Goal: Task Accomplishment & Management: Manage account settings

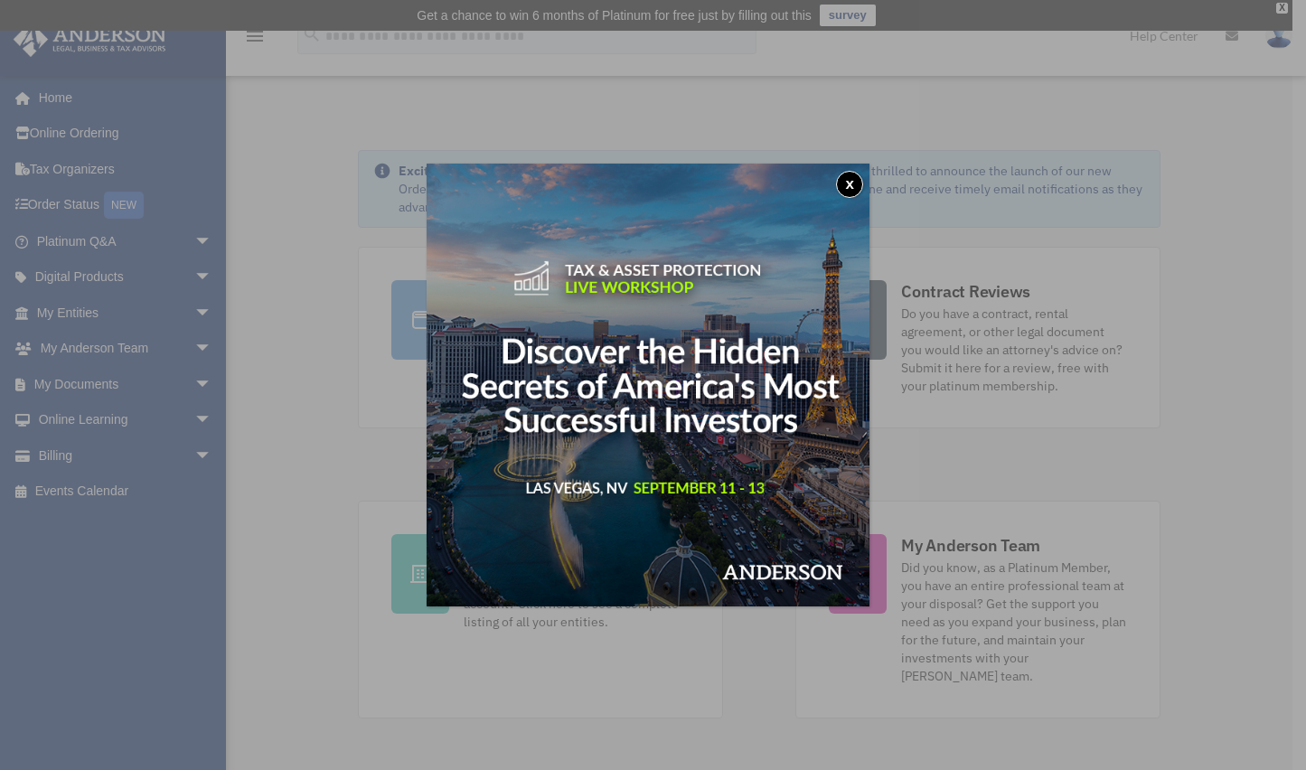
click at [857, 185] on button "x" at bounding box center [849, 184] width 27 height 27
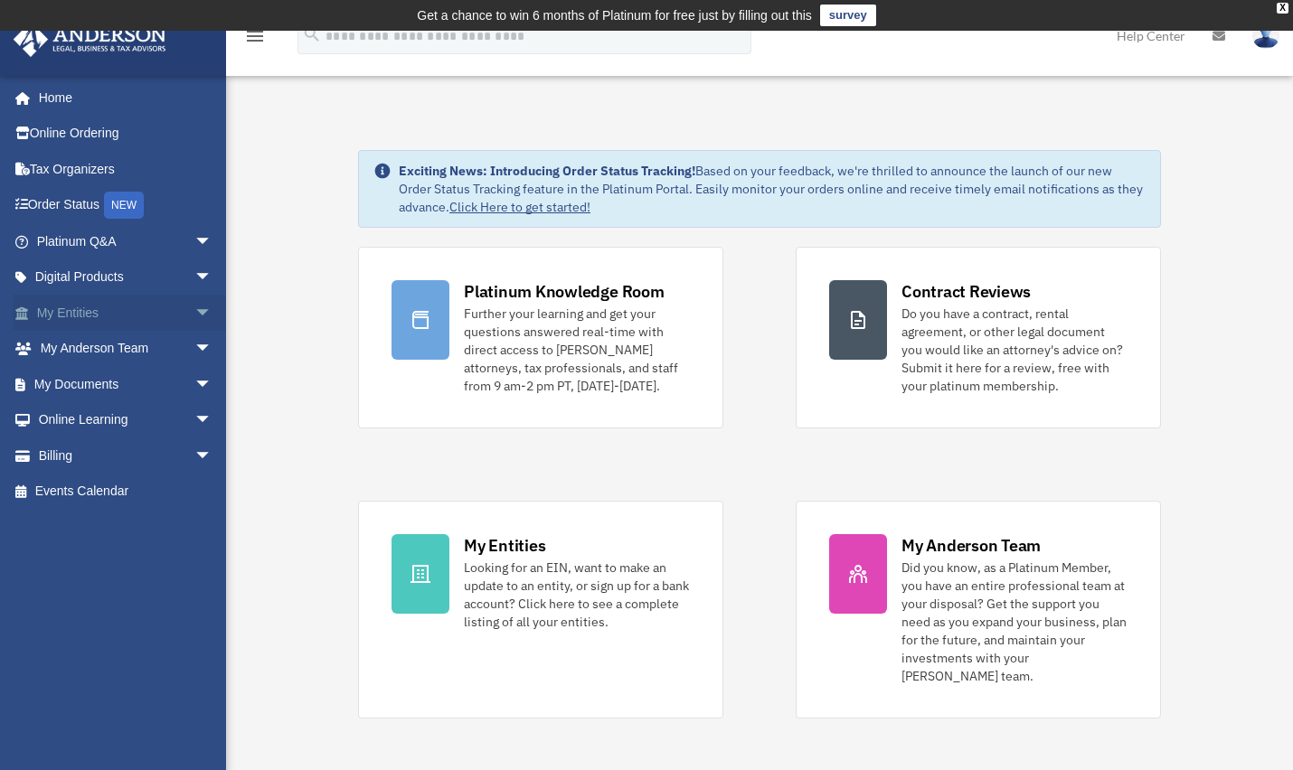
click at [172, 311] on link "My Entities arrow_drop_down" at bounding box center [126, 313] width 227 height 36
click at [194, 306] on span "arrow_drop_down" at bounding box center [212, 313] width 36 height 37
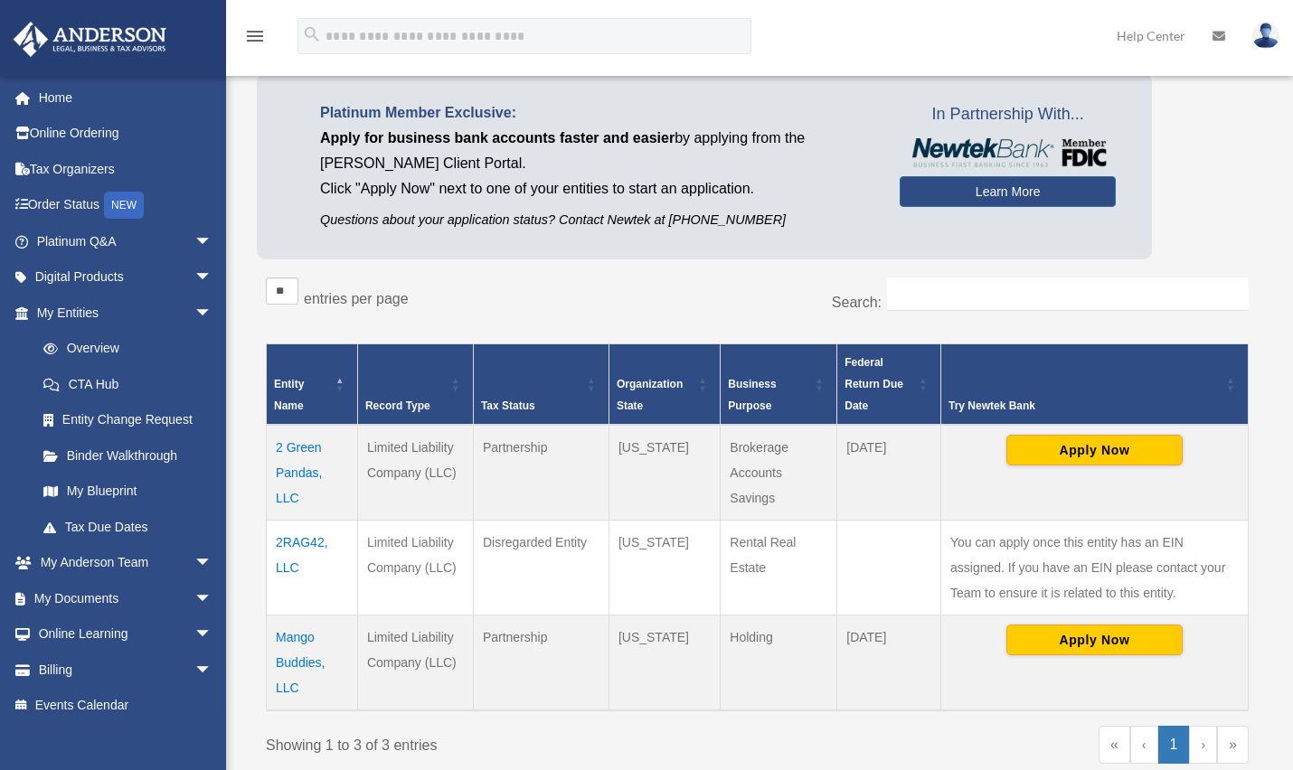
scroll to position [90, 0]
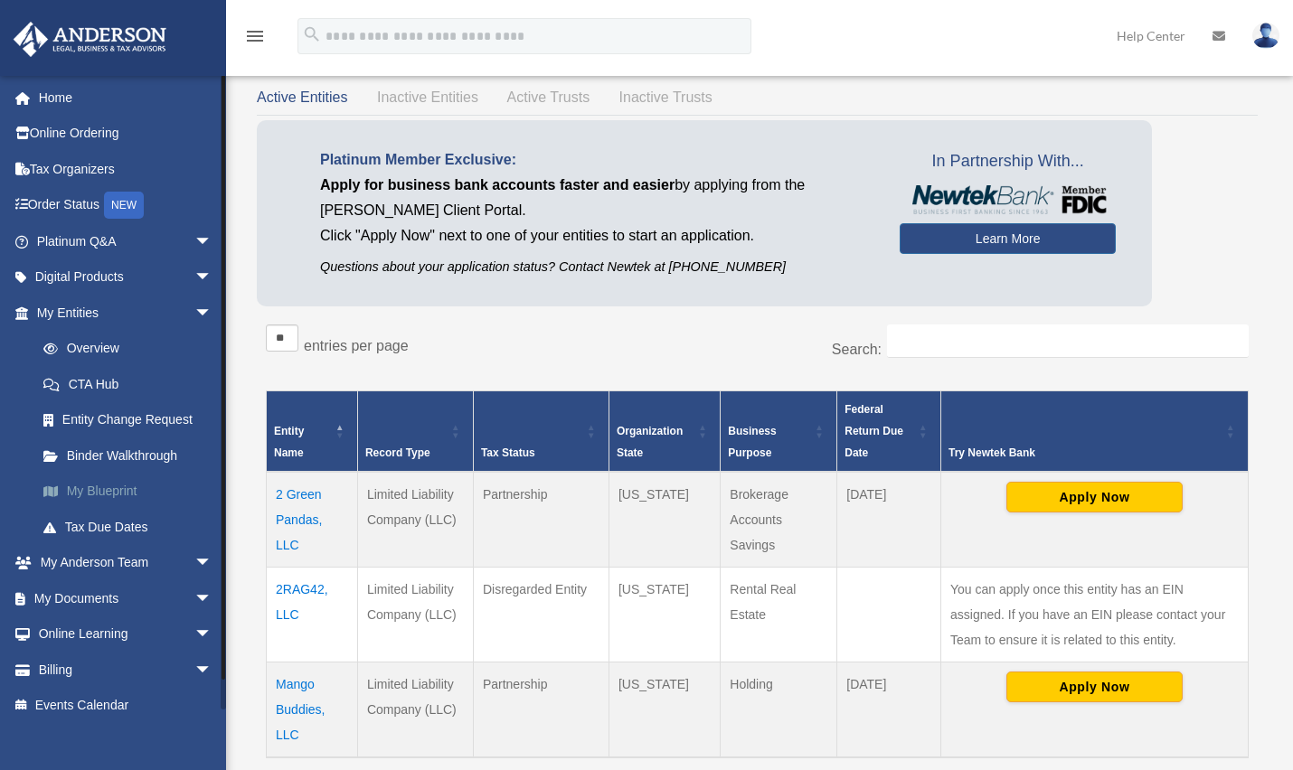
click at [111, 483] on link "My Blueprint" at bounding box center [132, 492] width 214 height 36
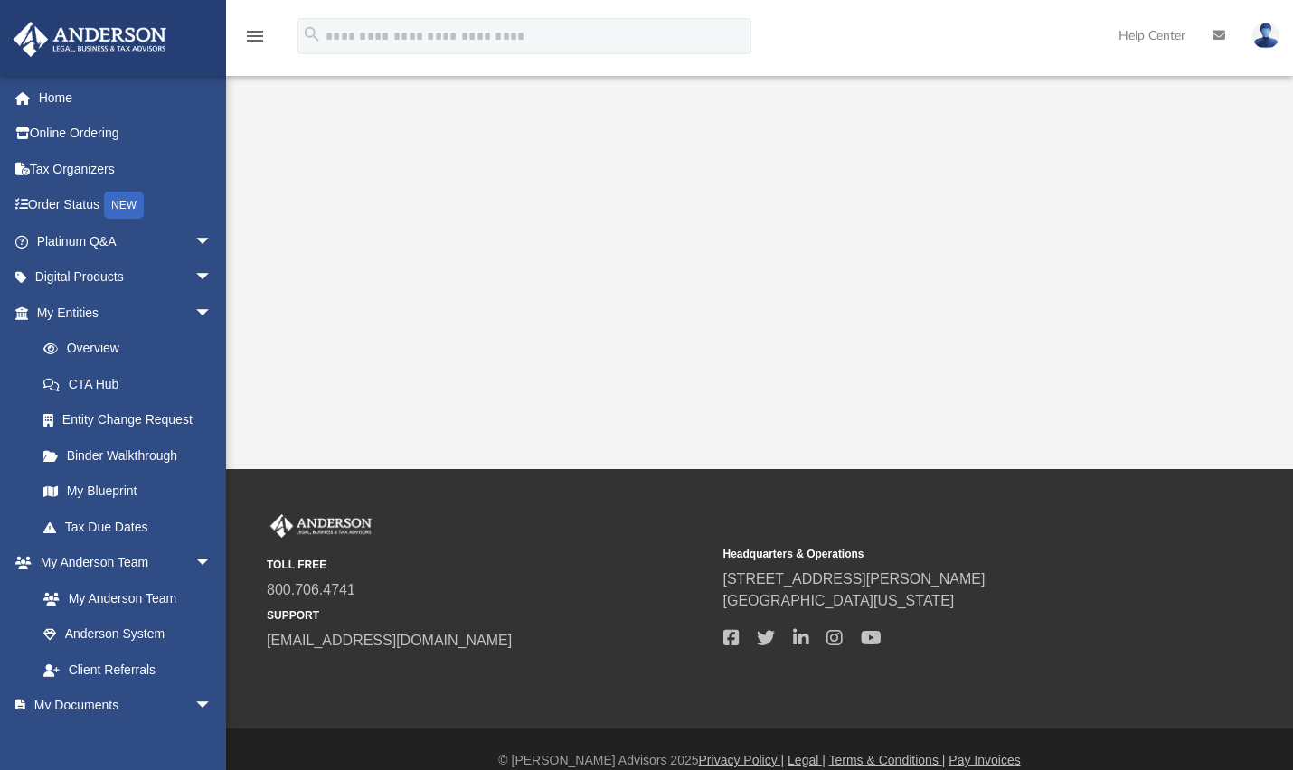
scroll to position [452, 0]
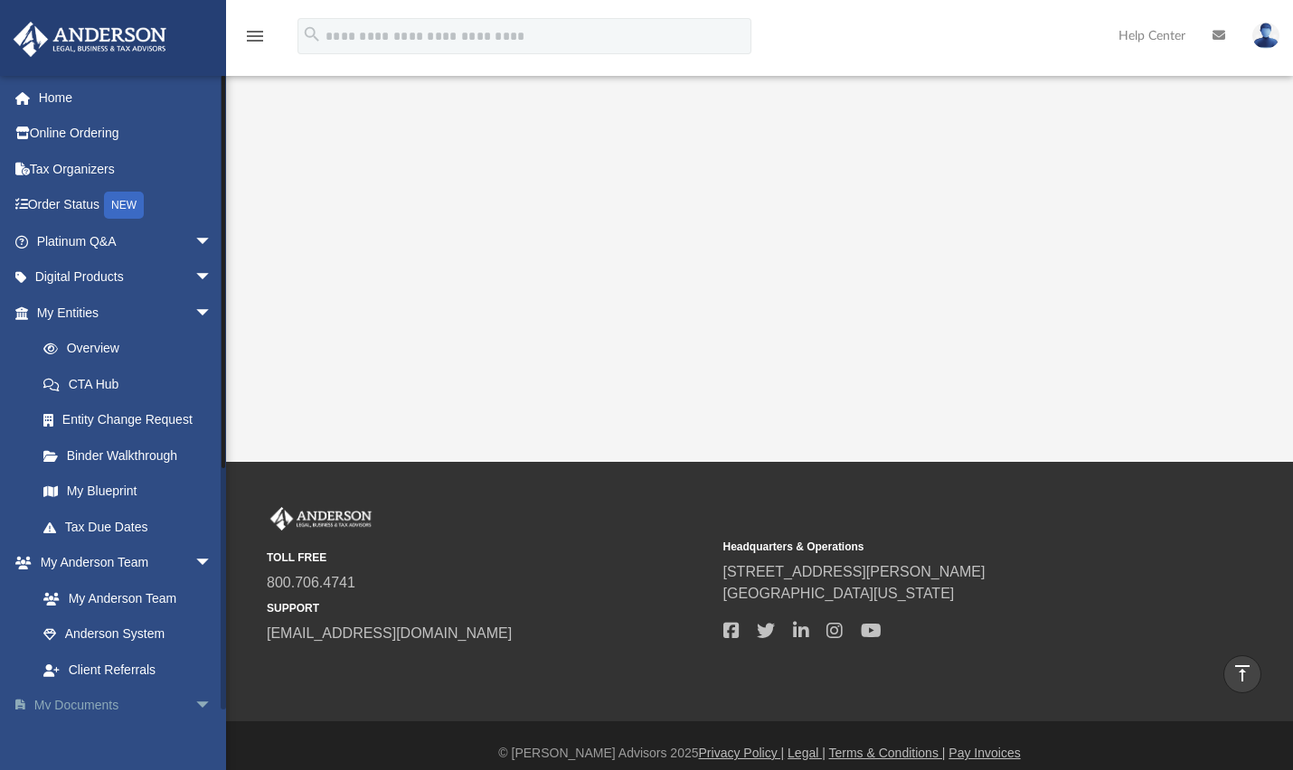
click at [194, 706] on span "arrow_drop_down" at bounding box center [212, 706] width 36 height 37
click at [90, 704] on link "My Documents arrow_drop_up" at bounding box center [126, 706] width 227 height 36
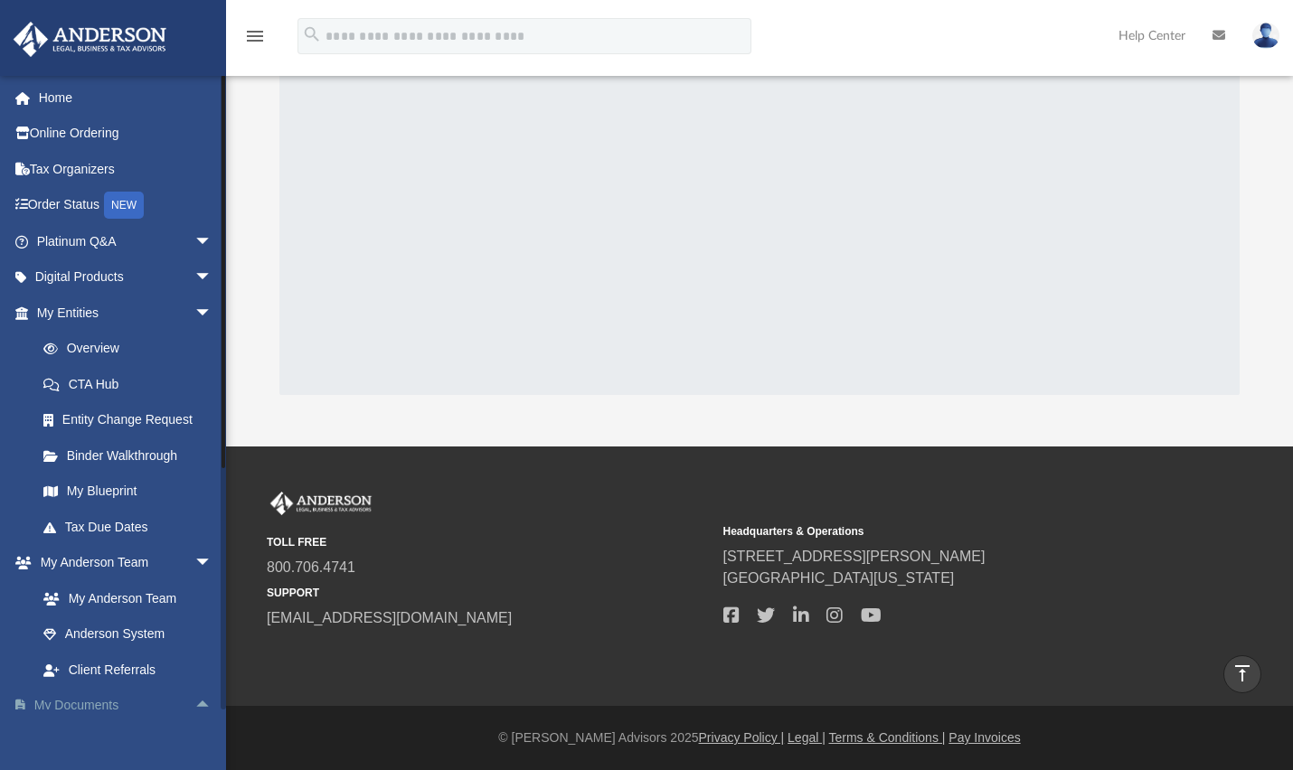
scroll to position [278, 0]
click at [194, 701] on span "arrow_drop_up" at bounding box center [212, 706] width 36 height 37
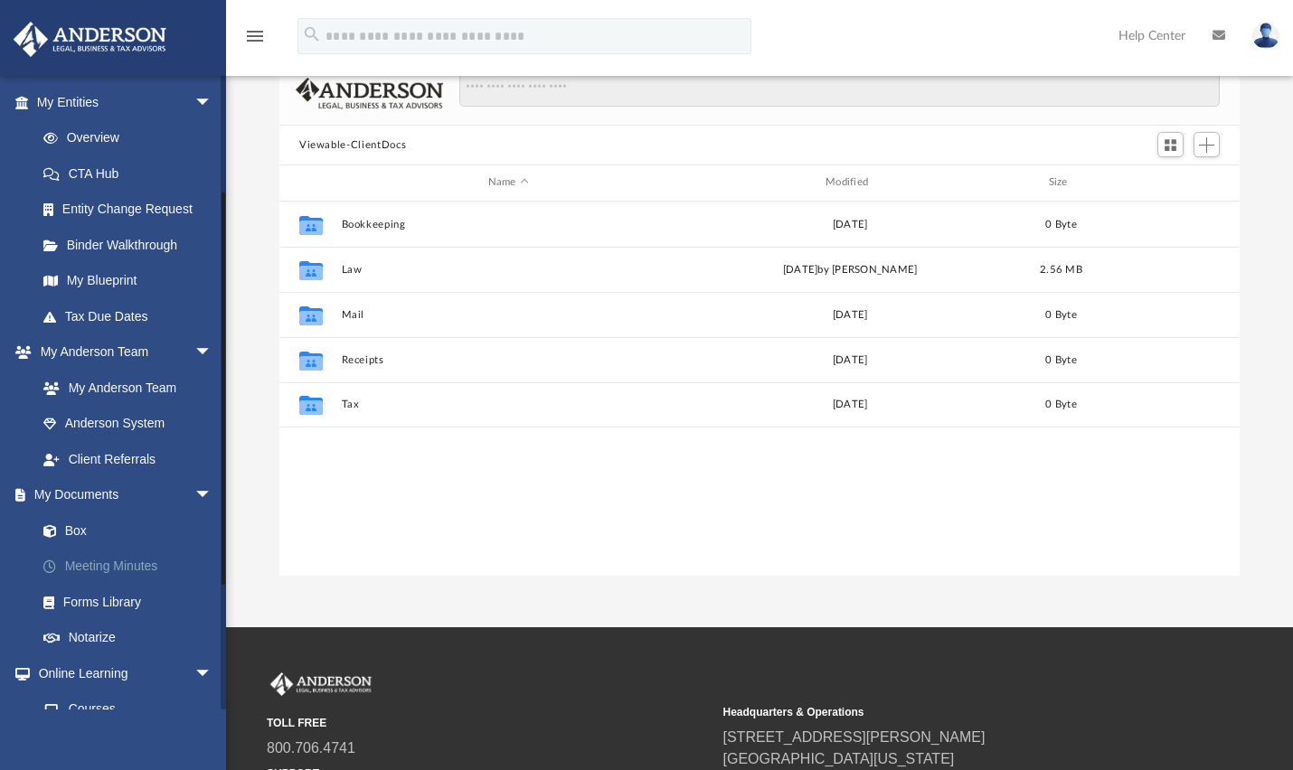
scroll to position [181, 0]
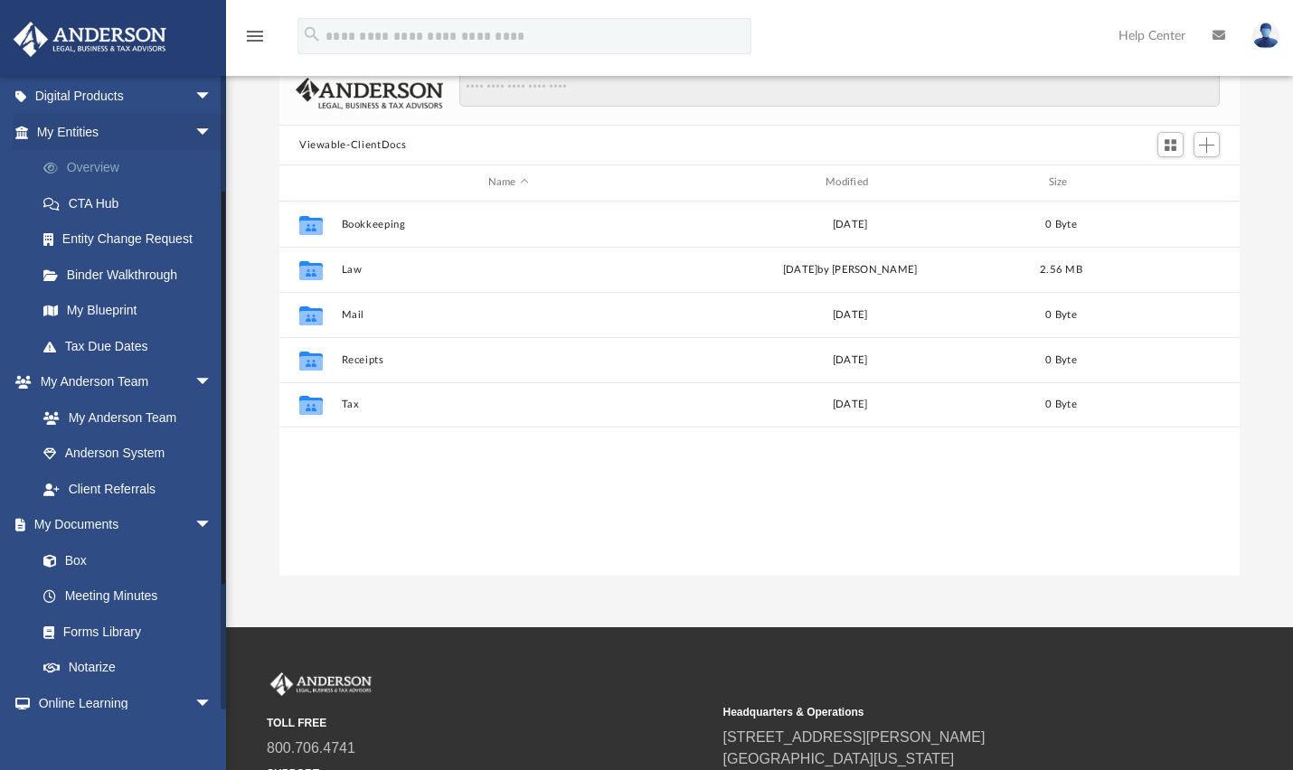
click at [113, 163] on link "Overview" at bounding box center [132, 168] width 214 height 36
click at [92, 165] on link "Overview" at bounding box center [132, 168] width 214 height 36
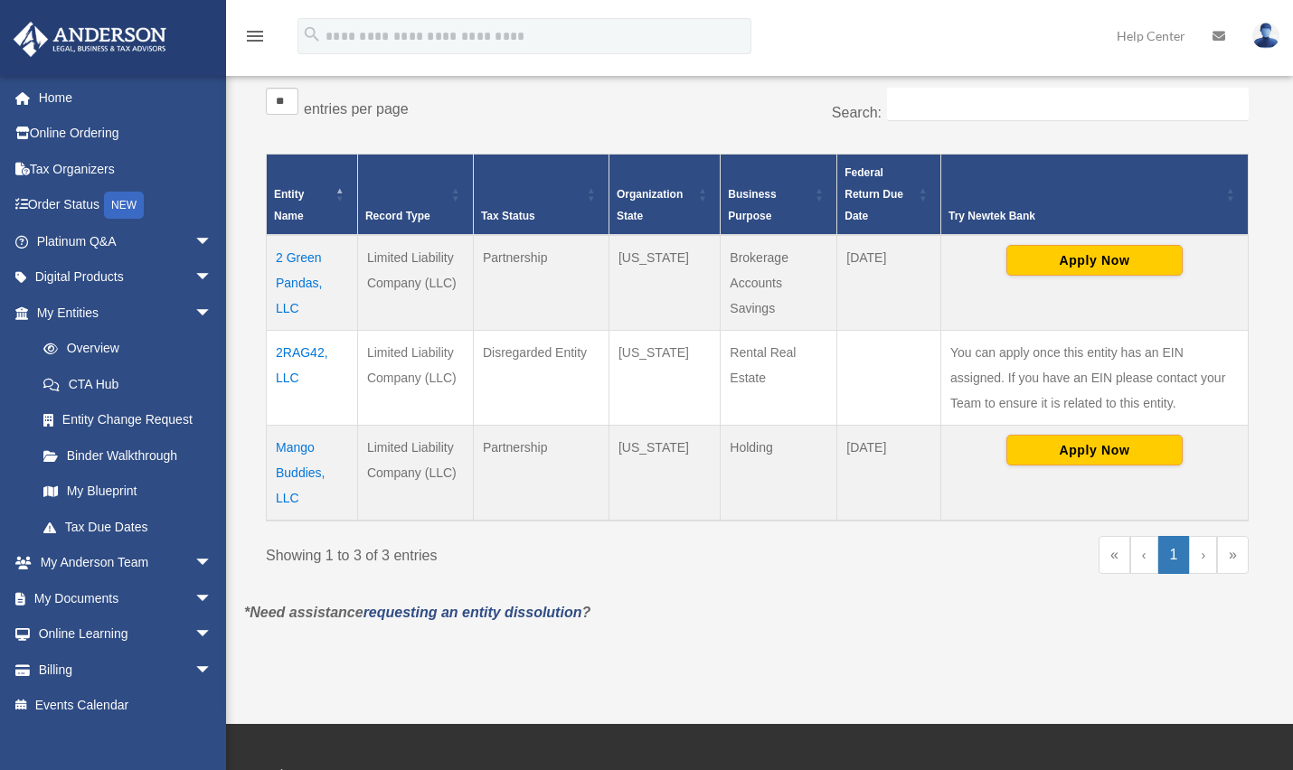
scroll to position [362, 0]
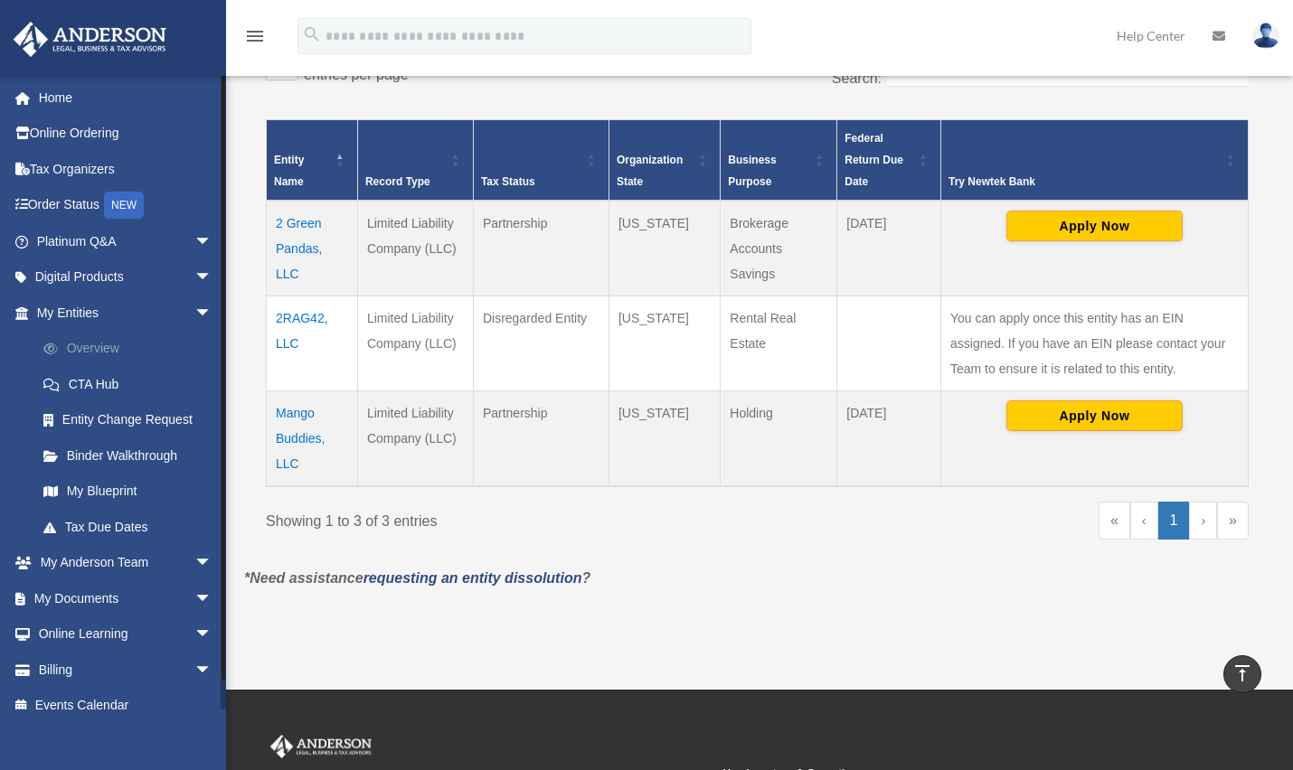
click at [104, 343] on link "Overview" at bounding box center [132, 349] width 214 height 36
click at [288, 421] on td "Mango Buddies, LLC" at bounding box center [312, 439] width 91 height 96
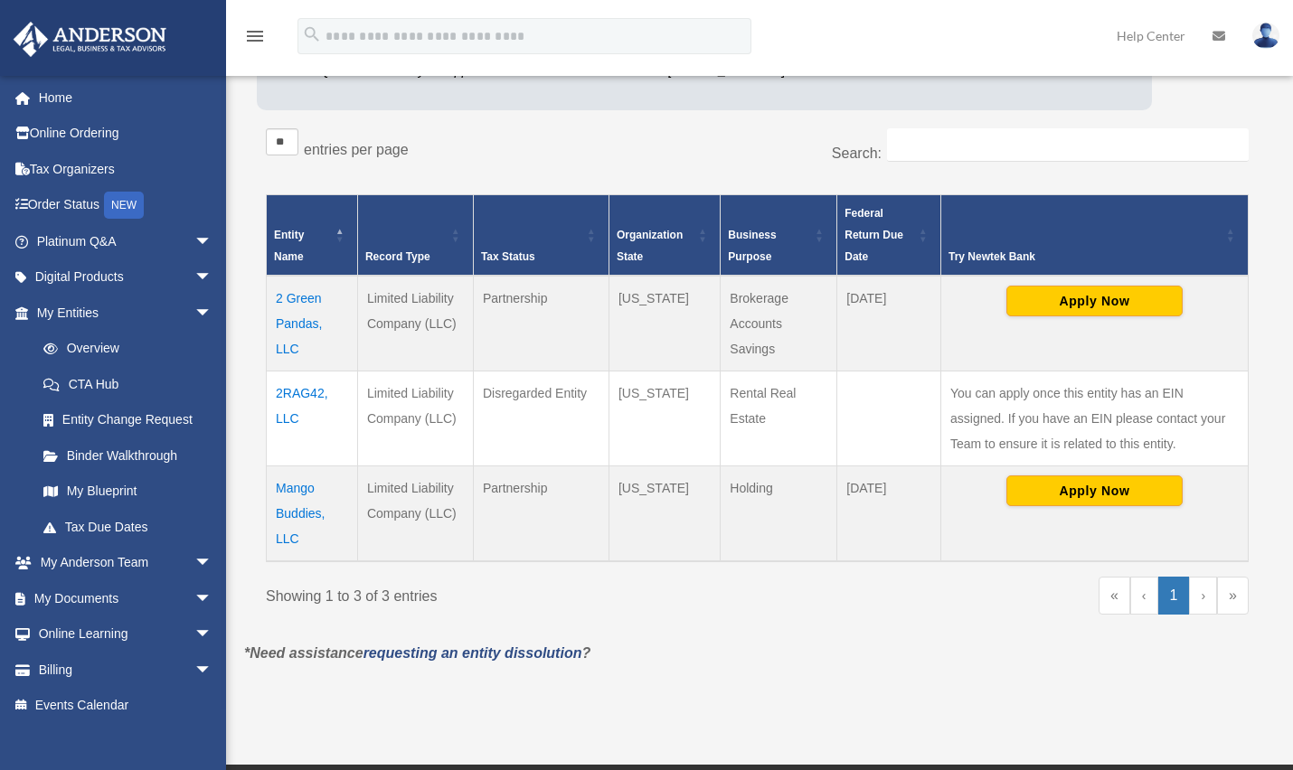
scroll to position [452, 0]
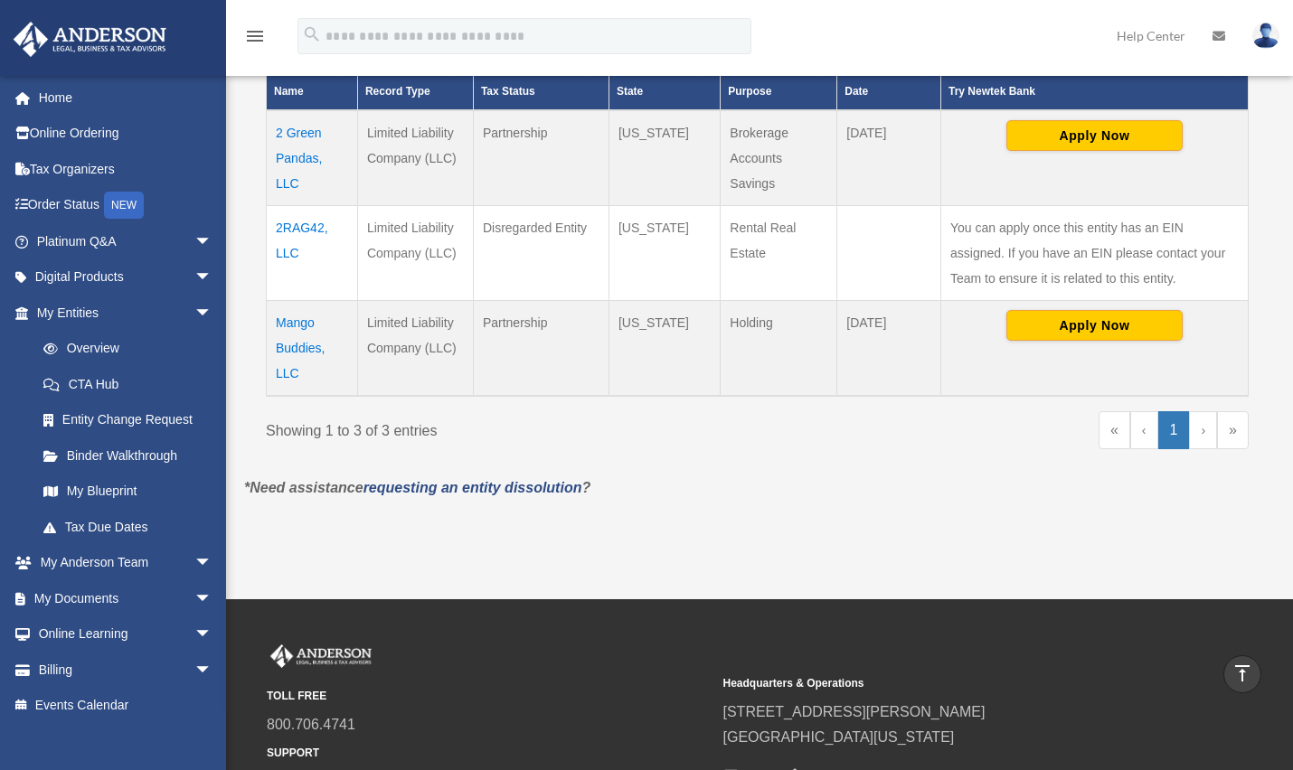
click at [302, 346] on td "Mango Buddies, LLC" at bounding box center [312, 349] width 91 height 96
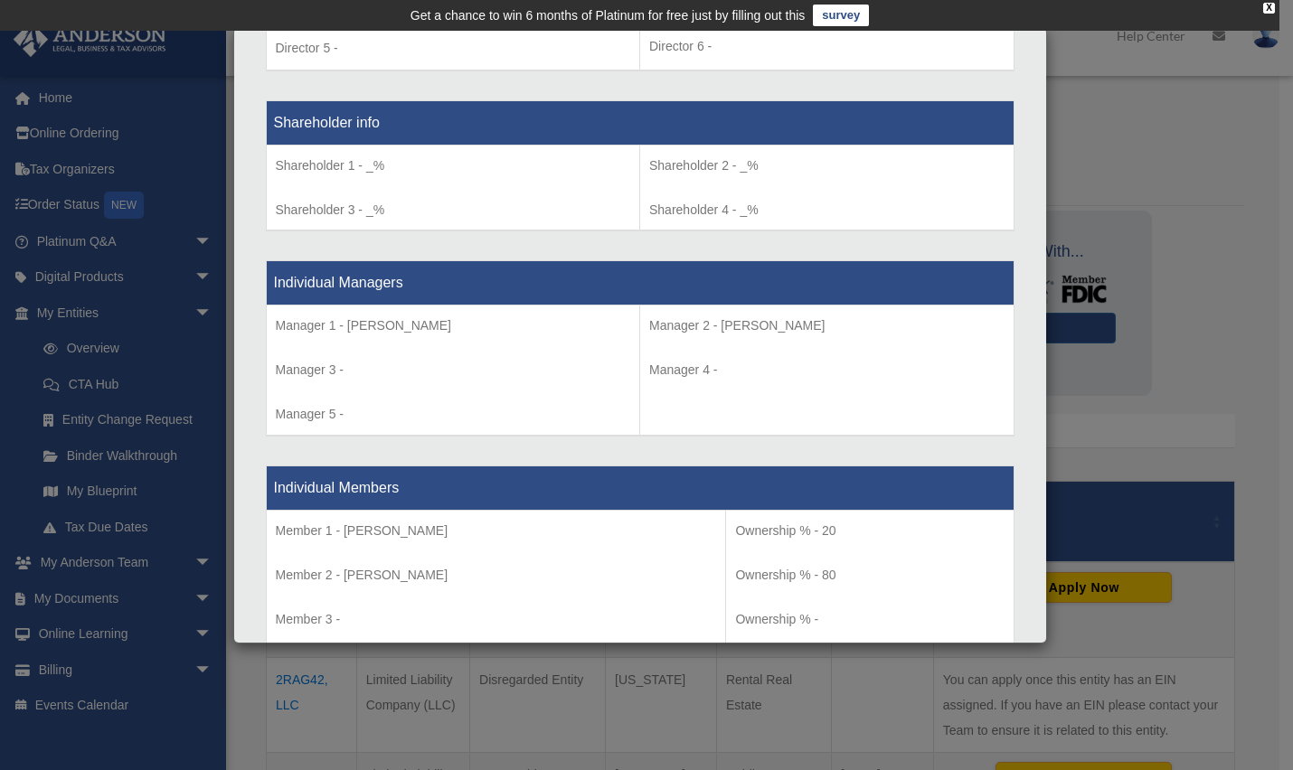
scroll to position [1446, 0]
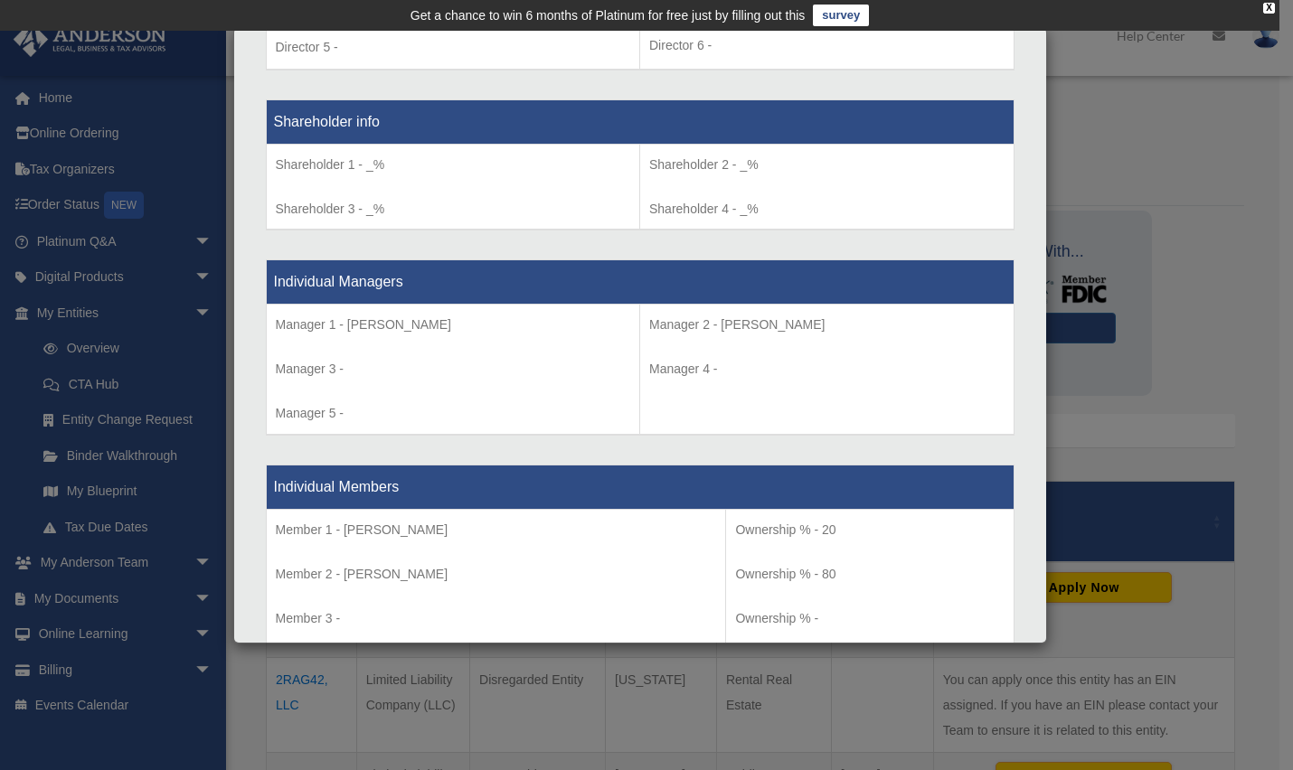
click at [1144, 131] on div "Details × Articles Sent Organizational Date" at bounding box center [646, 385] width 1293 height 770
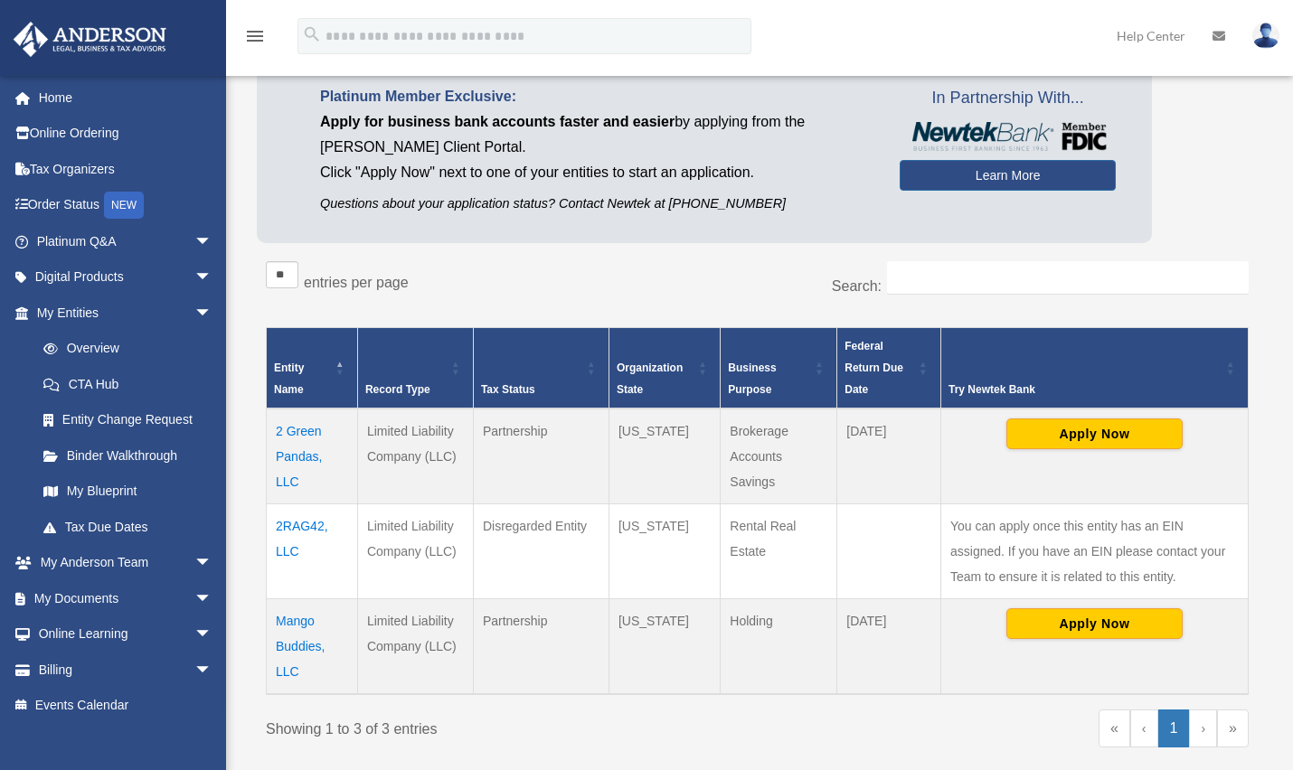
scroll to position [271, 0]
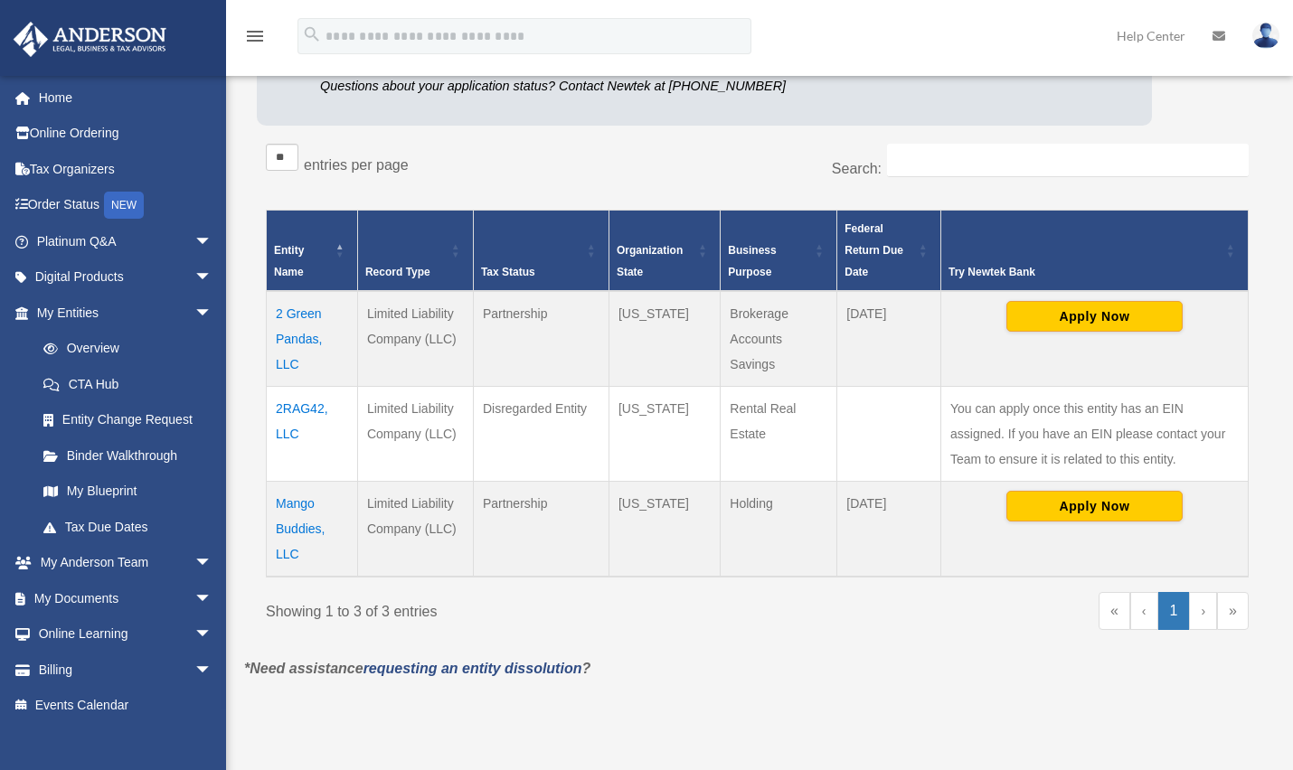
click at [298, 323] on td "2 Green Pandas, LLC" at bounding box center [312, 339] width 91 height 96
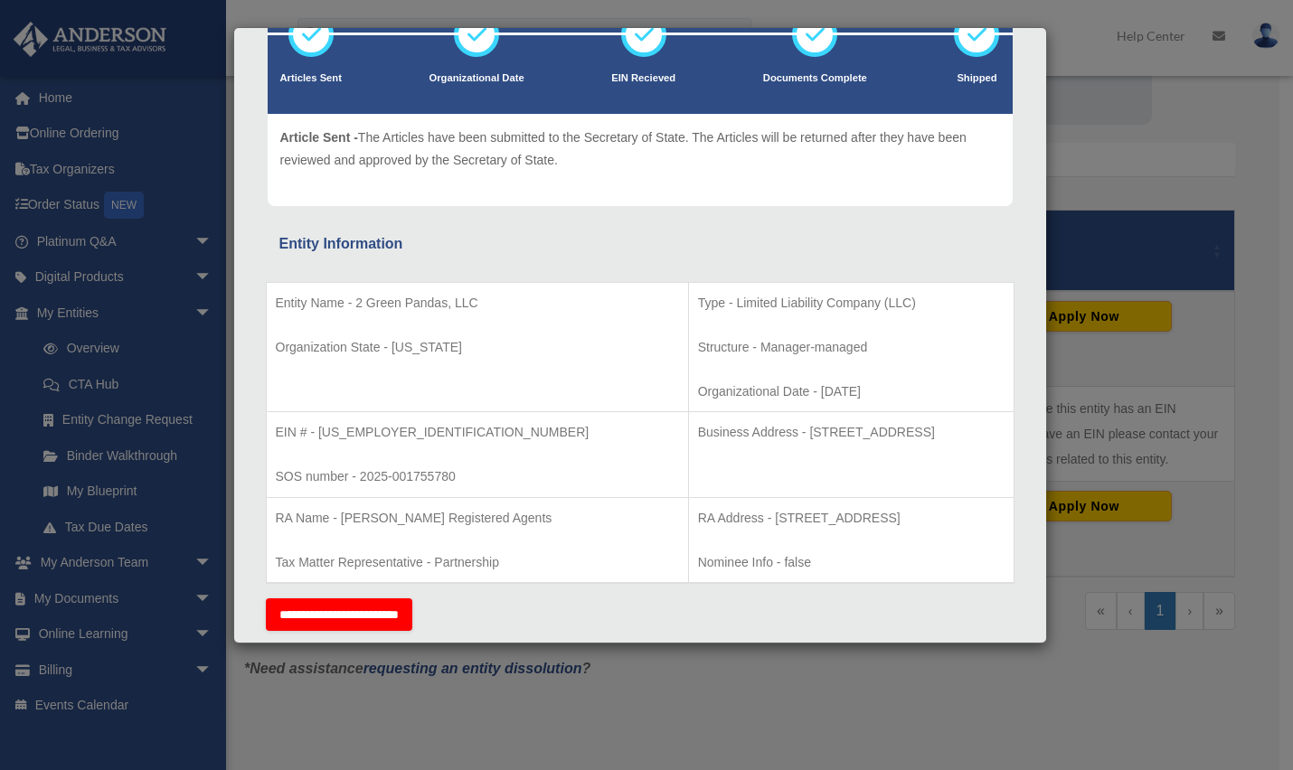
scroll to position [0, 0]
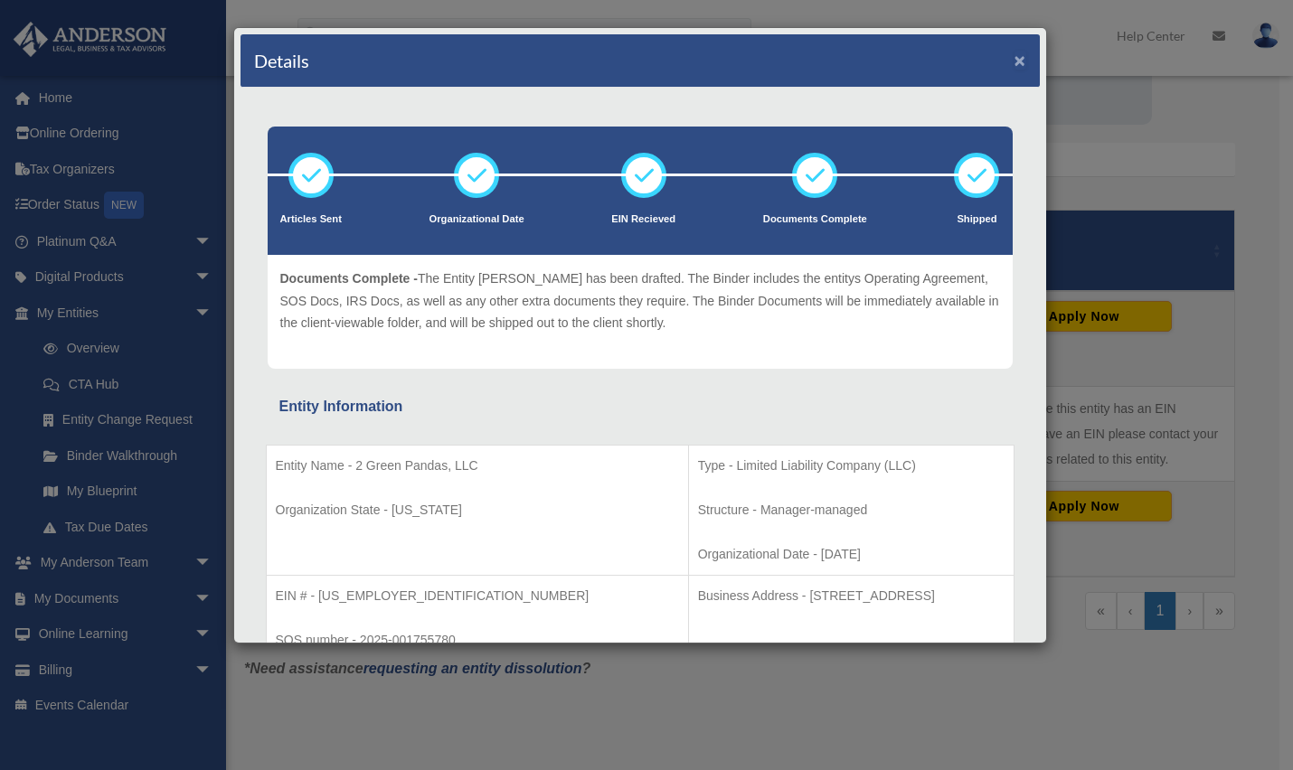
click at [1014, 62] on button "×" at bounding box center [1020, 60] width 12 height 19
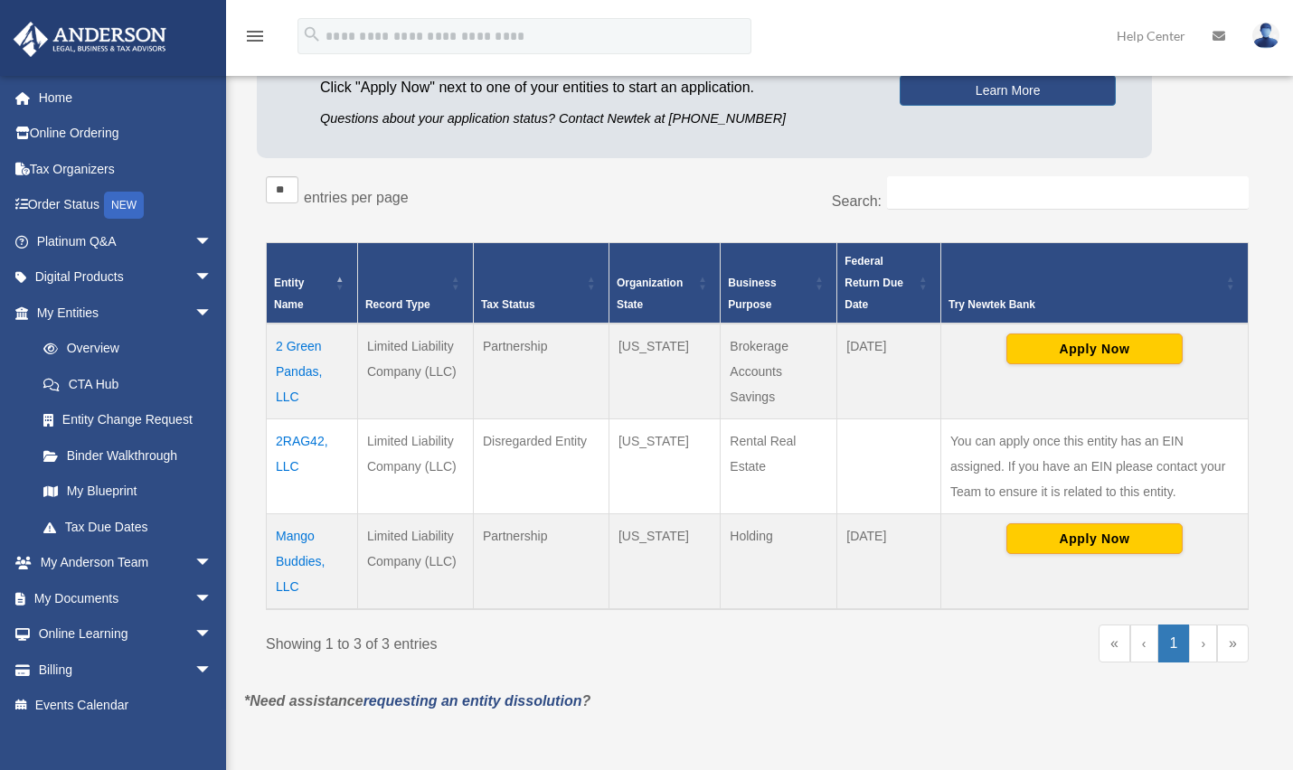
scroll to position [271, 0]
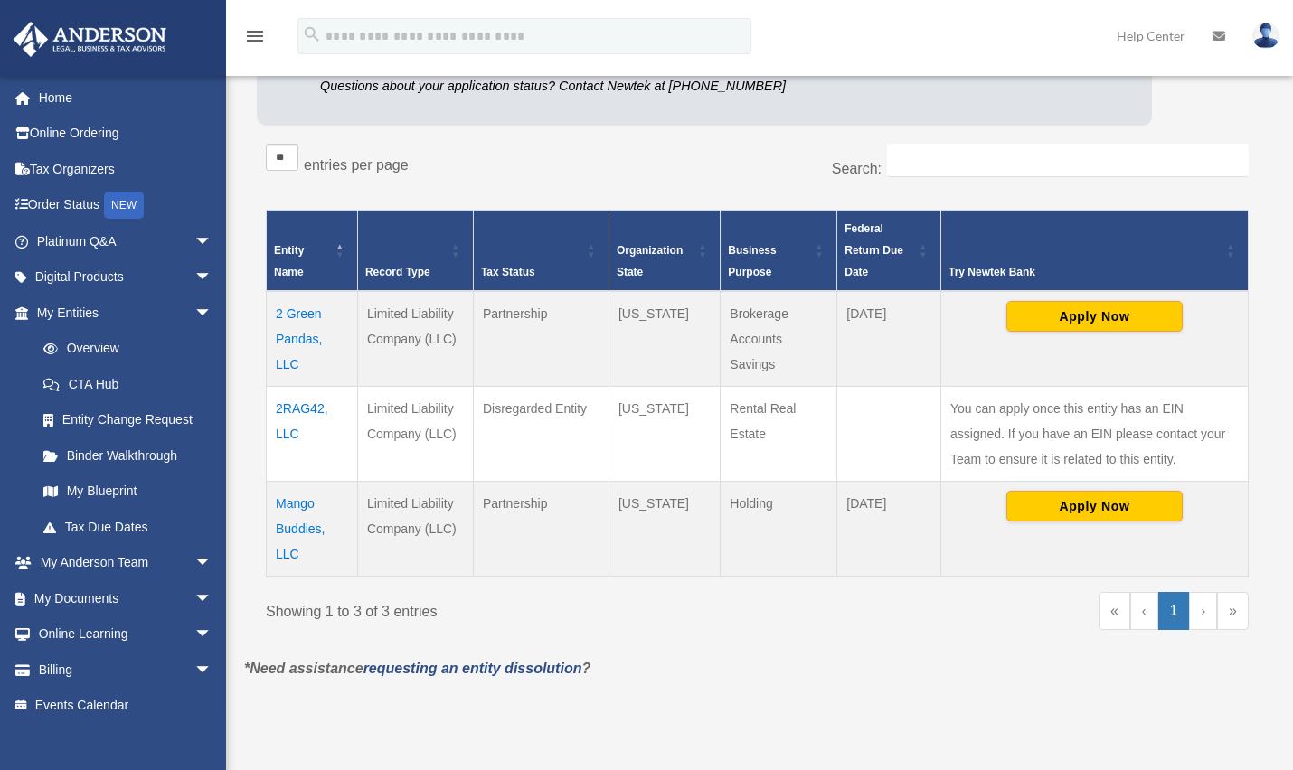
click at [304, 516] on td "Mango Buddies, LLC" at bounding box center [312, 530] width 91 height 96
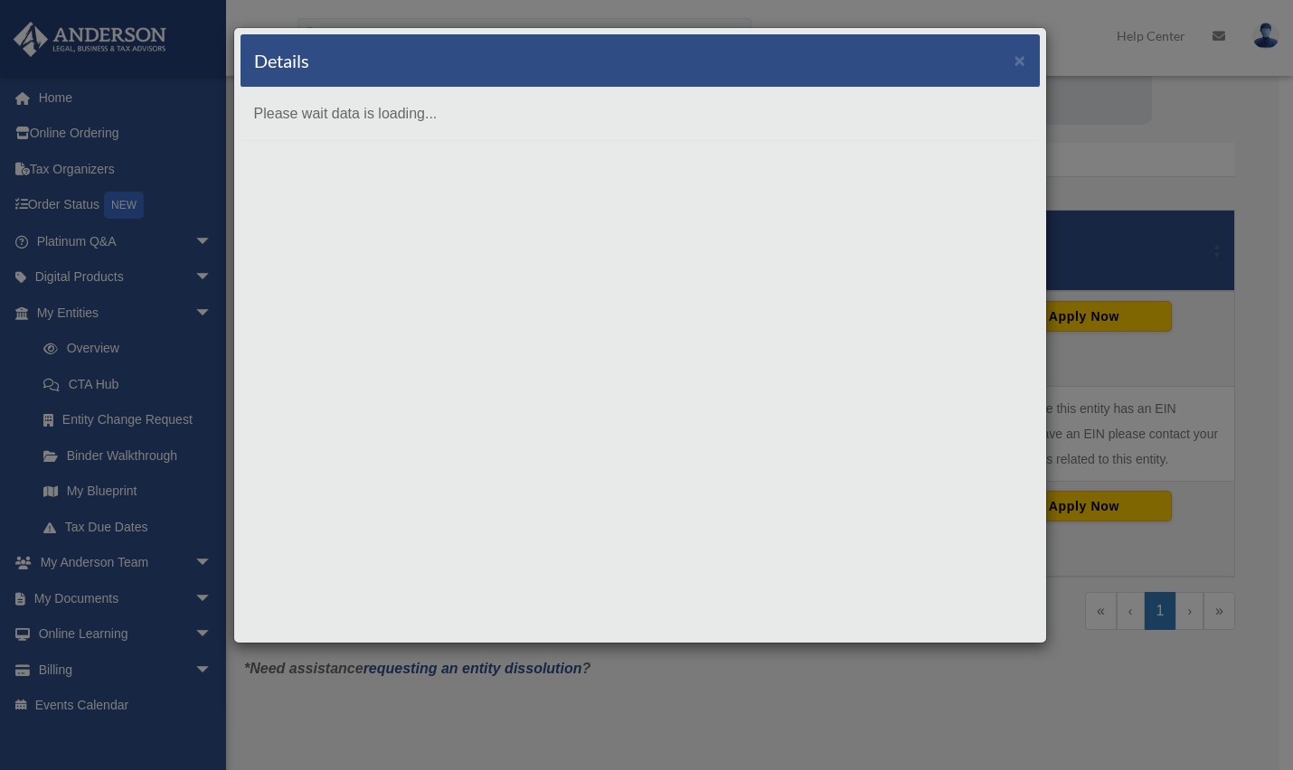
click at [304, 516] on body "X Get a chance to win 6 months of Platinum for free just by filling out this su…" at bounding box center [646, 423] width 1293 height 1389
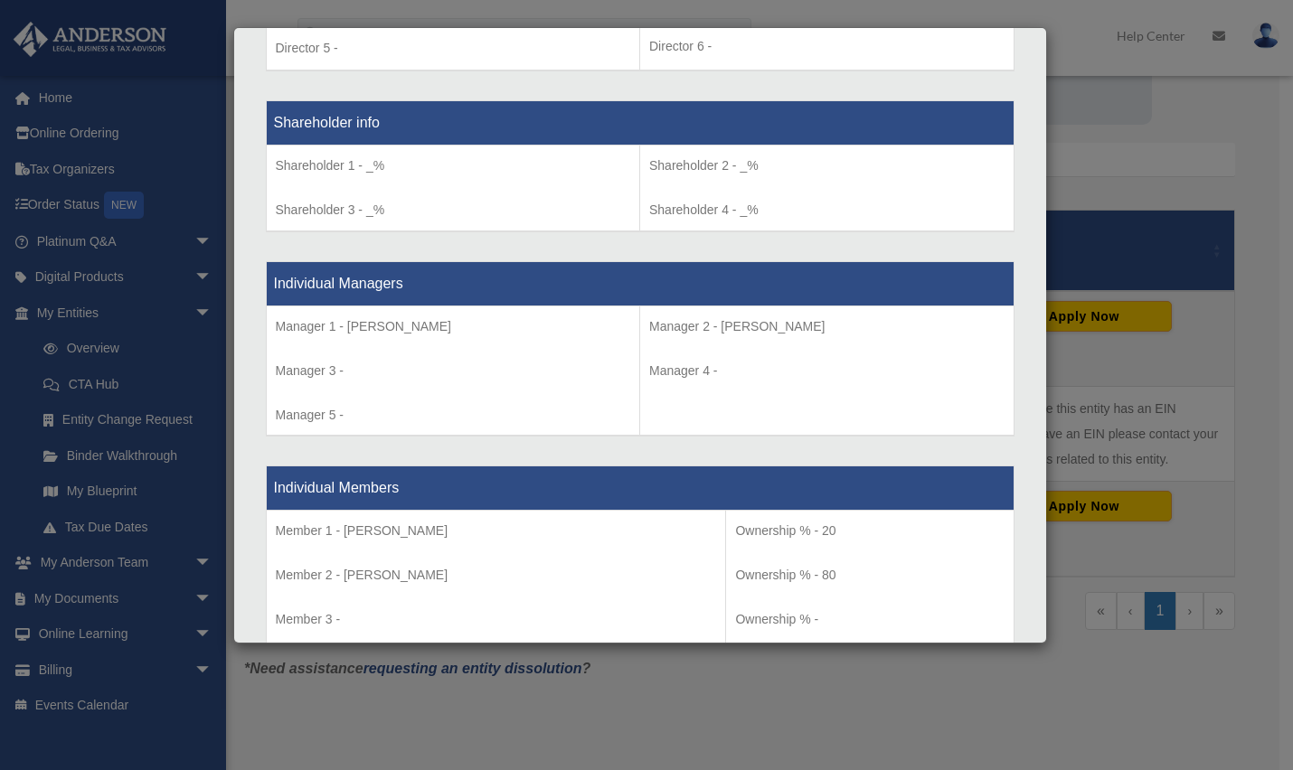
scroll to position [1537, 0]
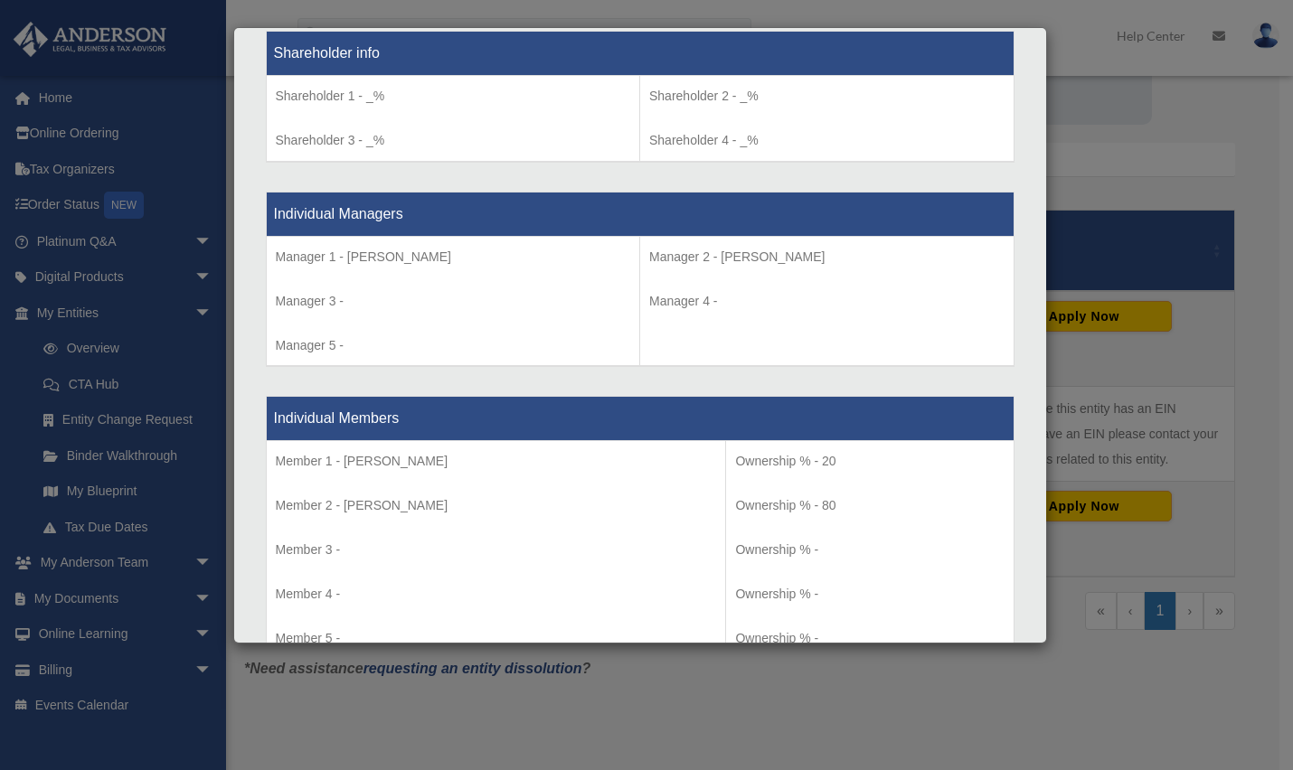
click at [336, 456] on p "Member 1 - [PERSON_NAME]" at bounding box center [496, 461] width 441 height 23
click at [411, 465] on p "Member 1 - [PERSON_NAME]" at bounding box center [496, 461] width 441 height 23
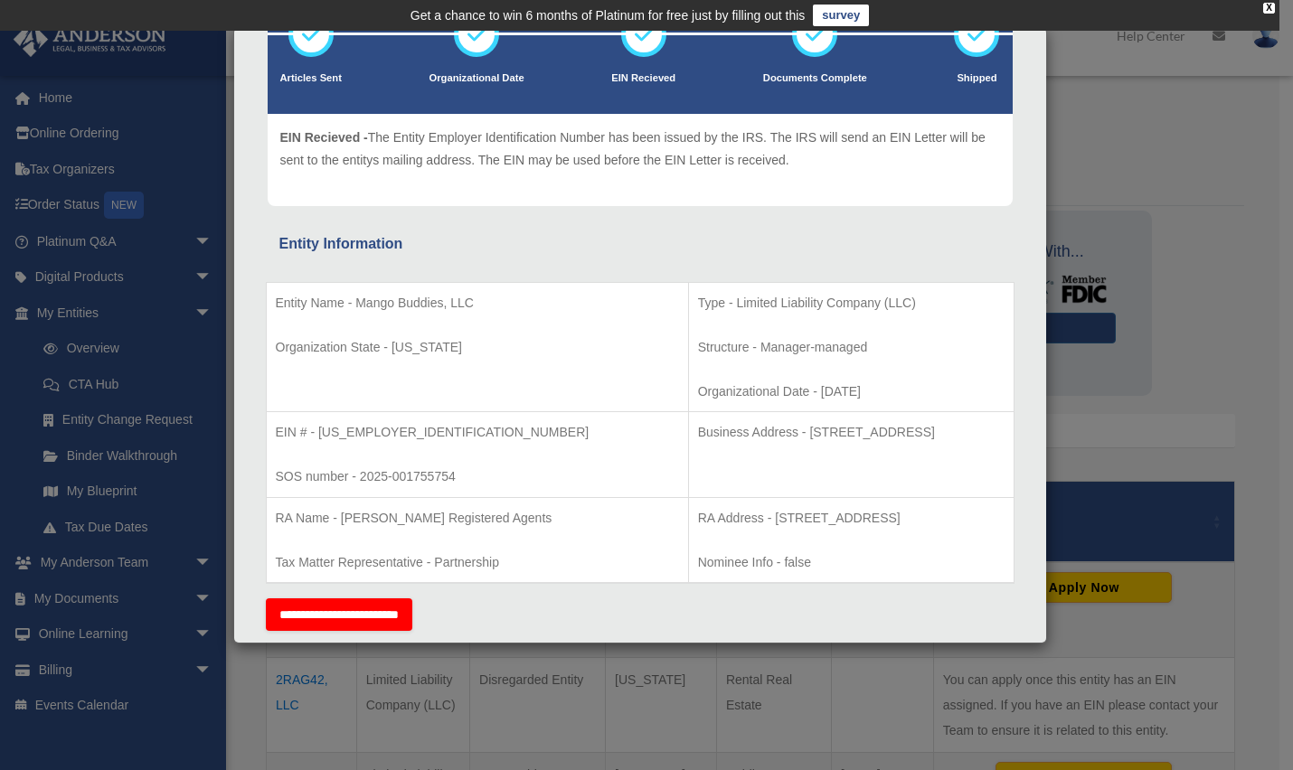
scroll to position [0, 0]
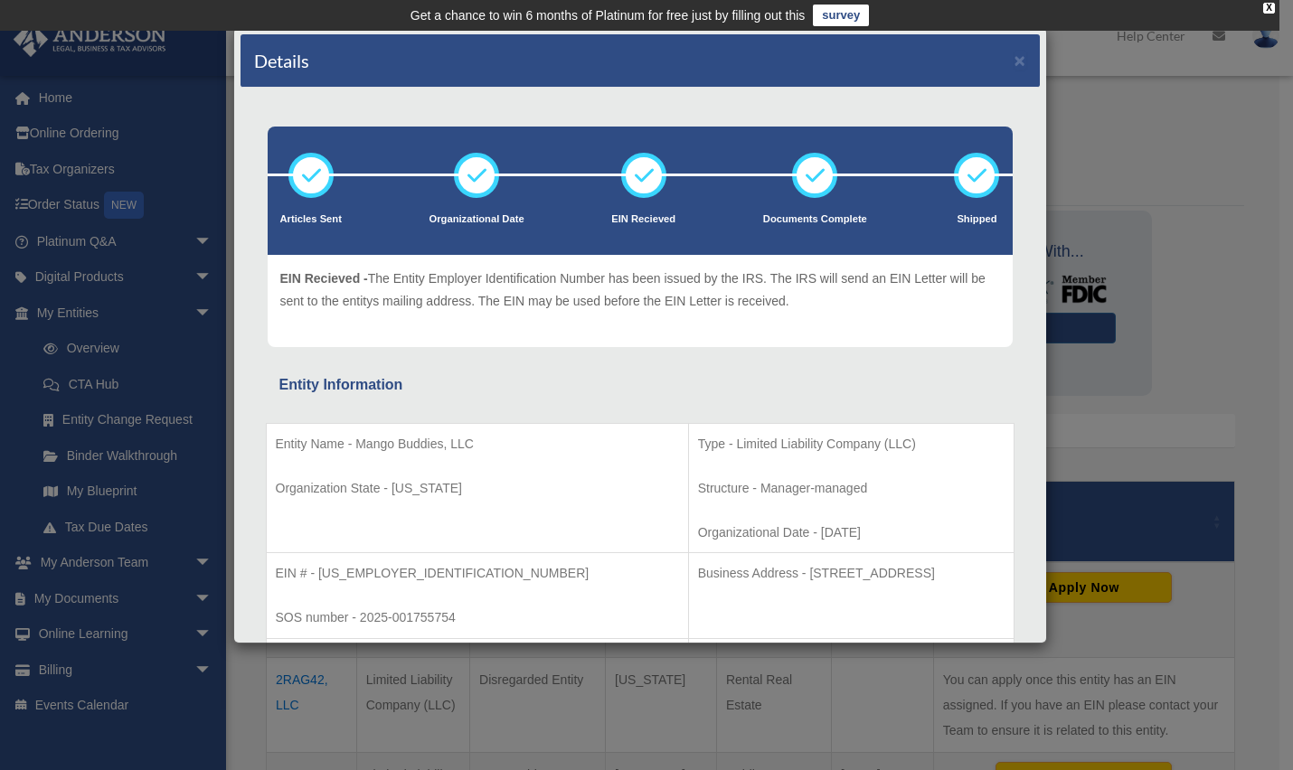
click at [61, 665] on div "Details × Articles Sent Organizational Date" at bounding box center [646, 385] width 1293 height 770
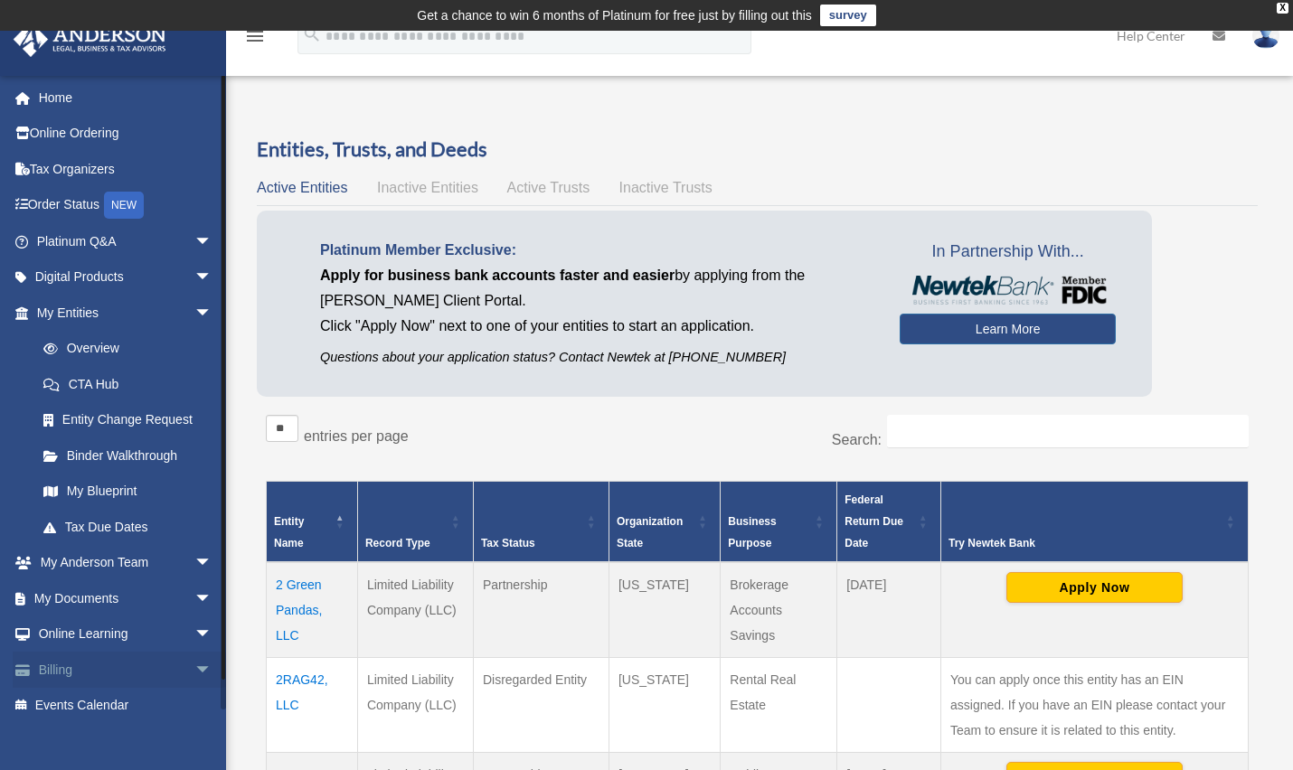
click at [194, 672] on span "arrow_drop_down" at bounding box center [212, 670] width 36 height 37
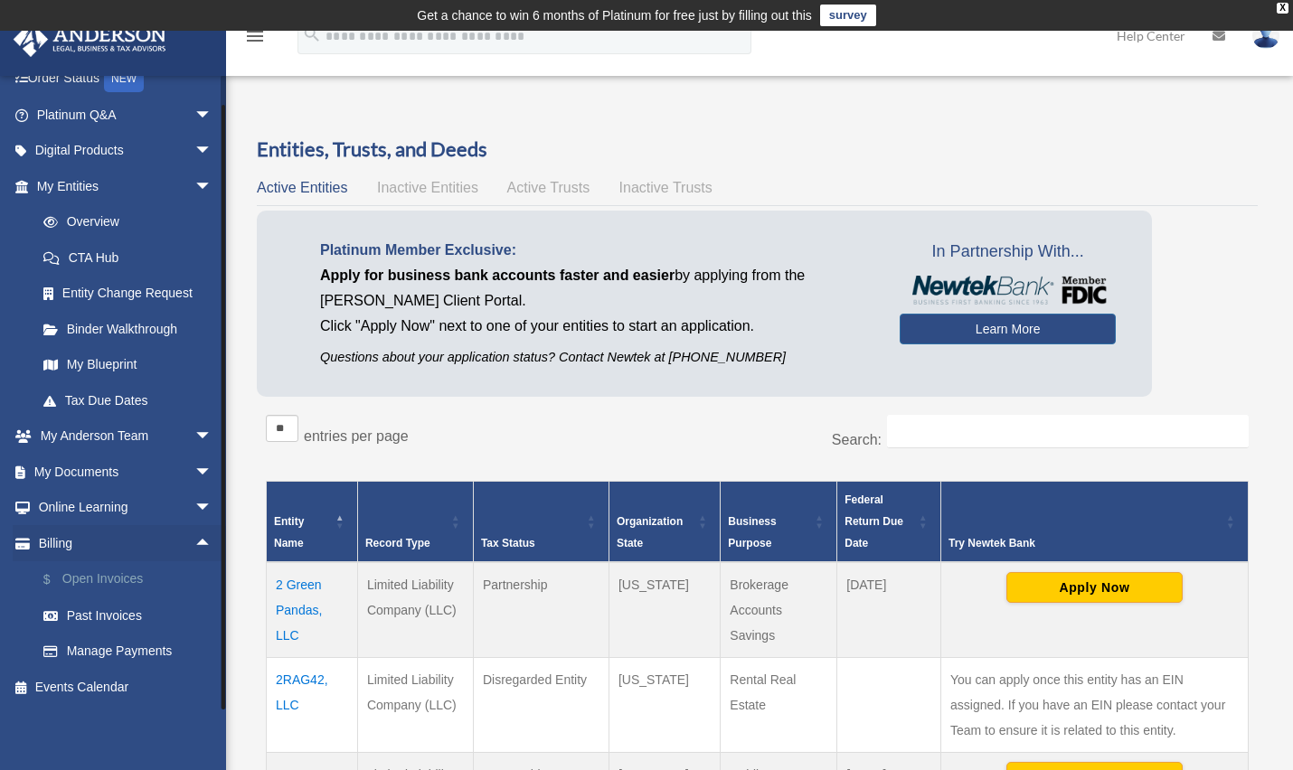
click at [129, 579] on link "$ Open Invoices" at bounding box center [132, 579] width 214 height 37
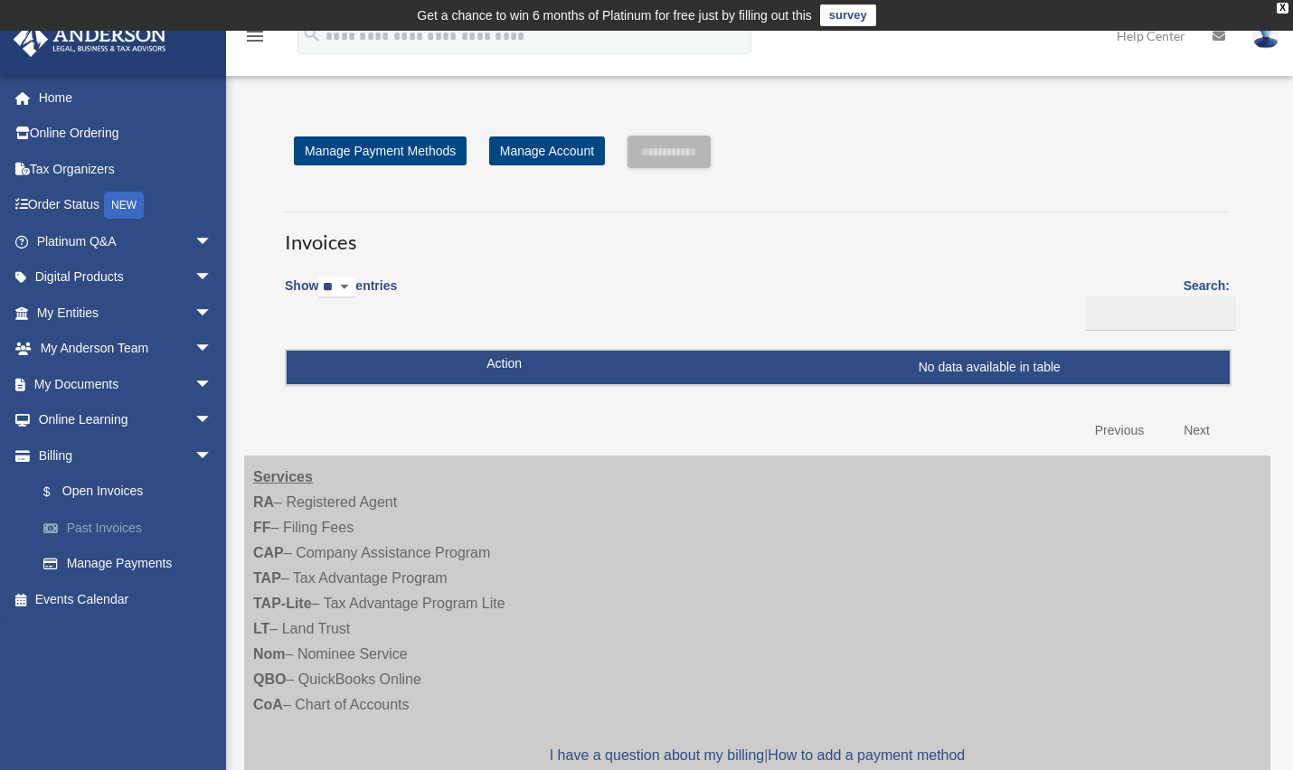
click at [114, 531] on link "Past Invoices" at bounding box center [132, 528] width 214 height 36
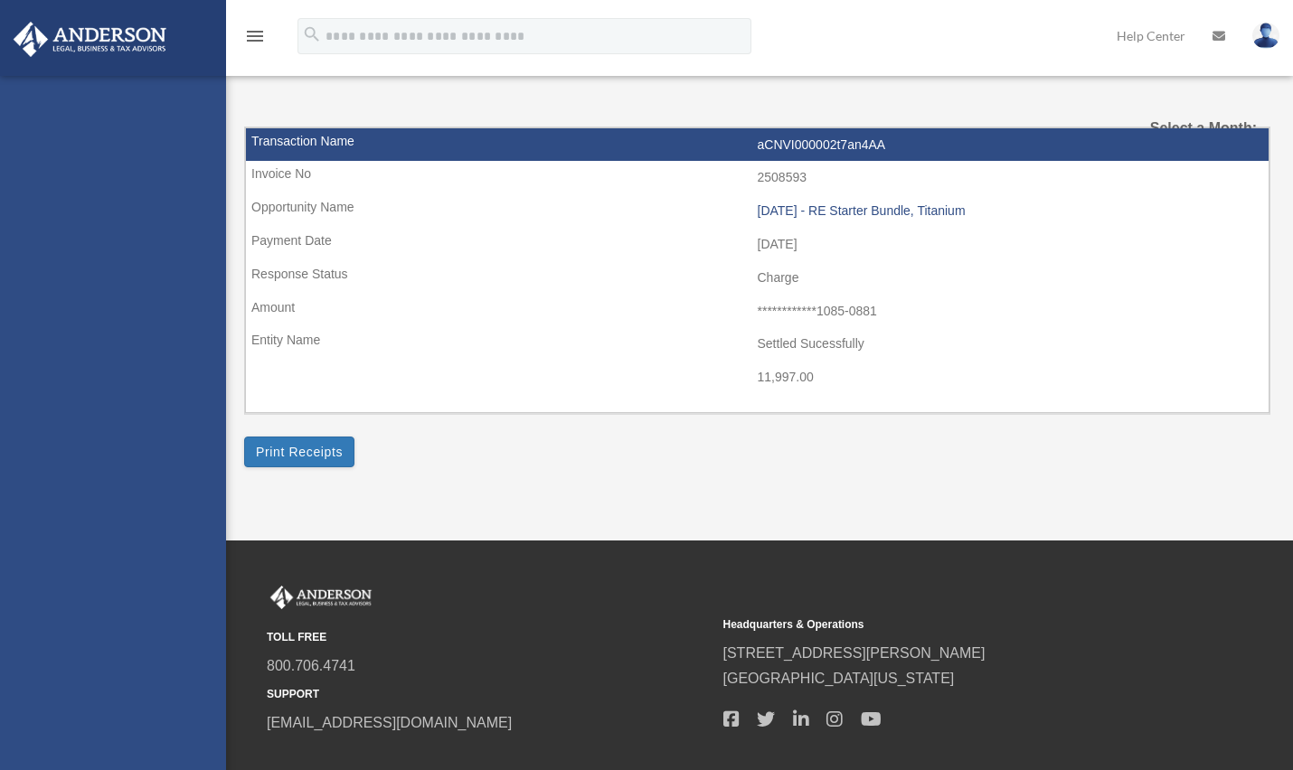
select select
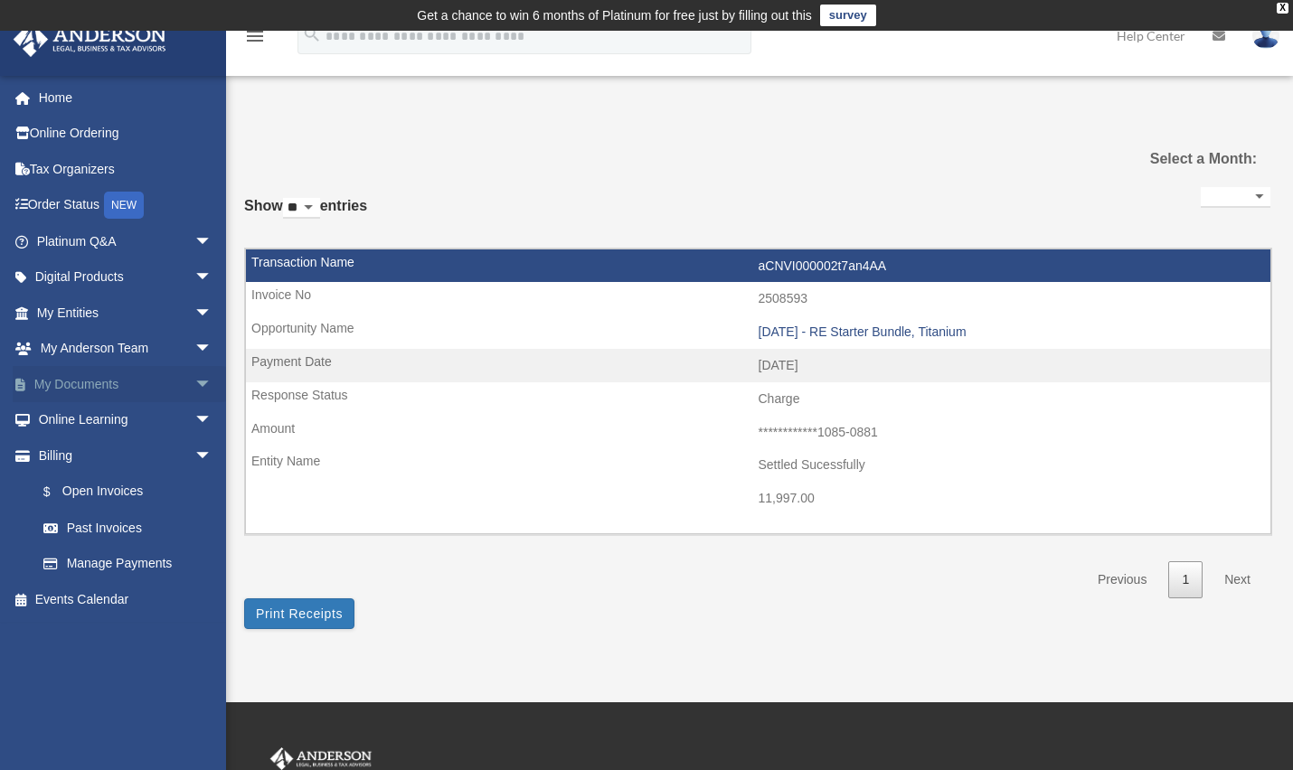
click at [194, 374] on span "arrow_drop_down" at bounding box center [212, 384] width 36 height 37
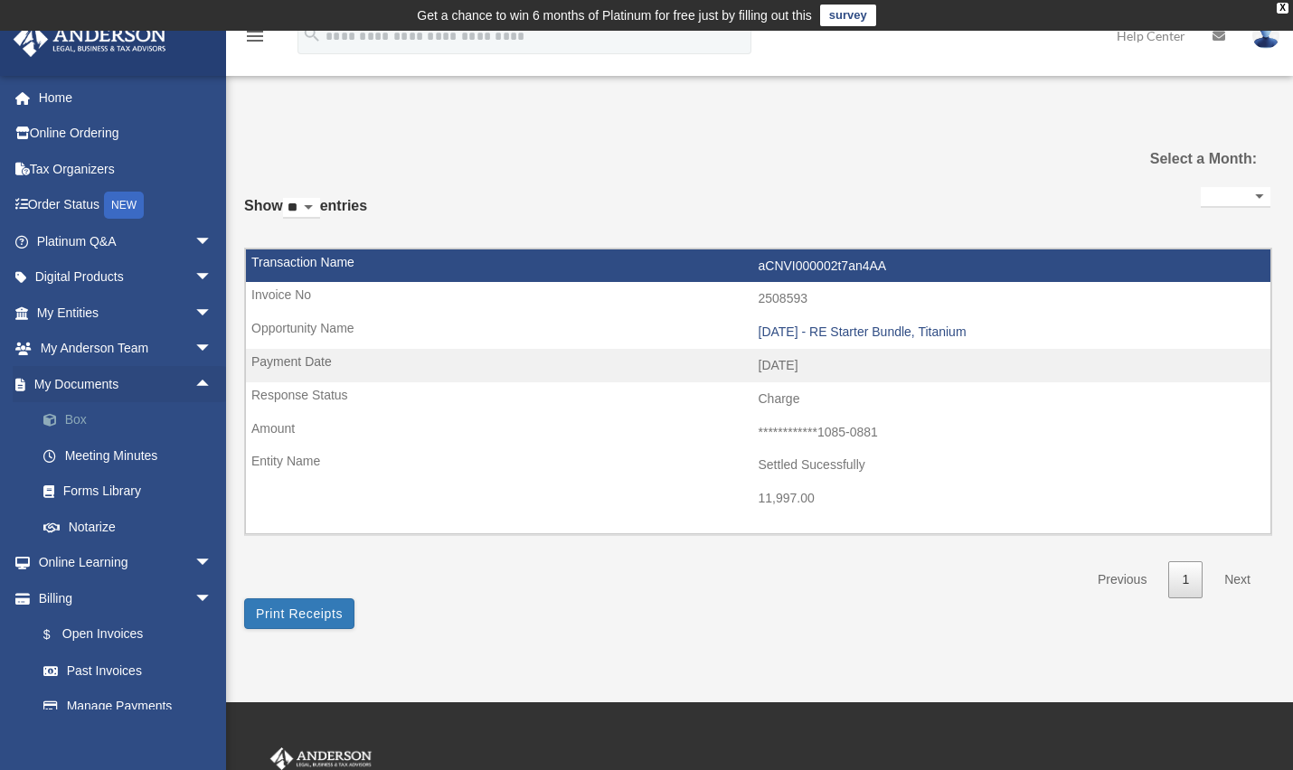
click at [91, 417] on link "Box" at bounding box center [132, 420] width 214 height 36
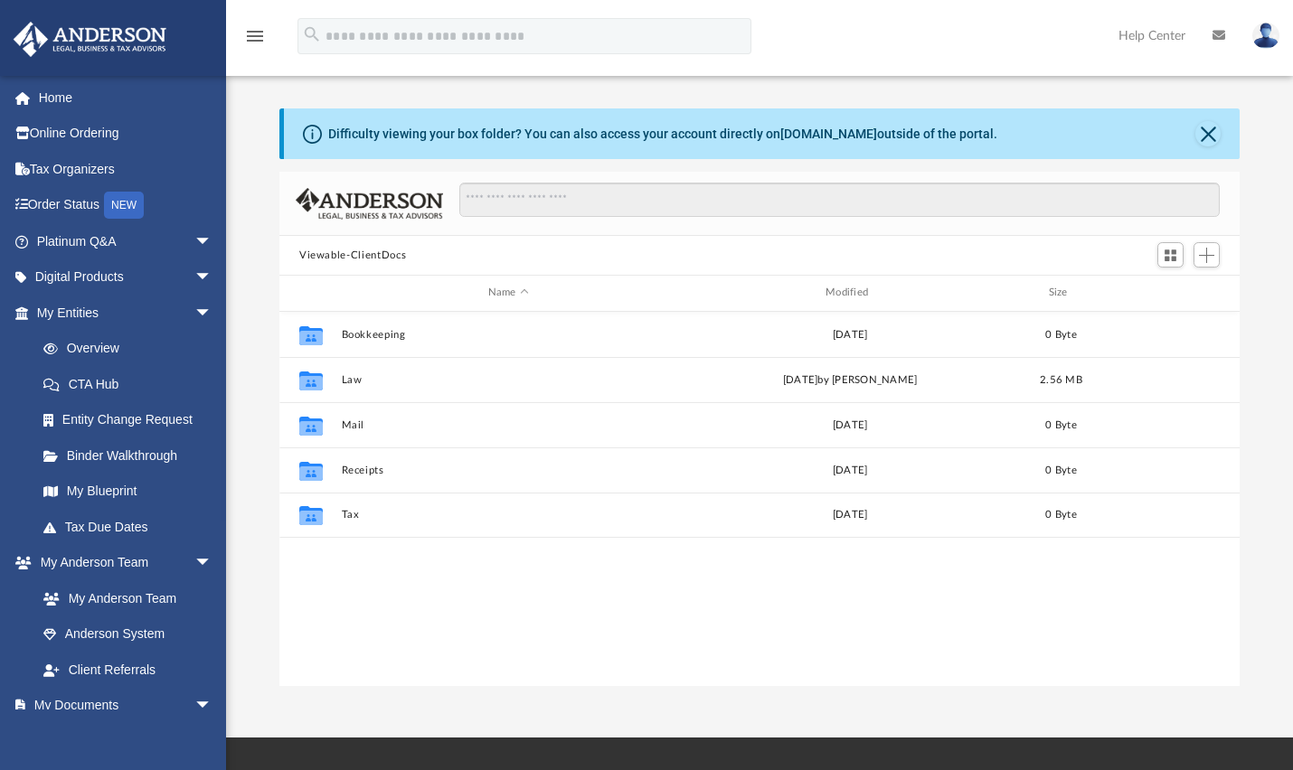
scroll to position [398, 946]
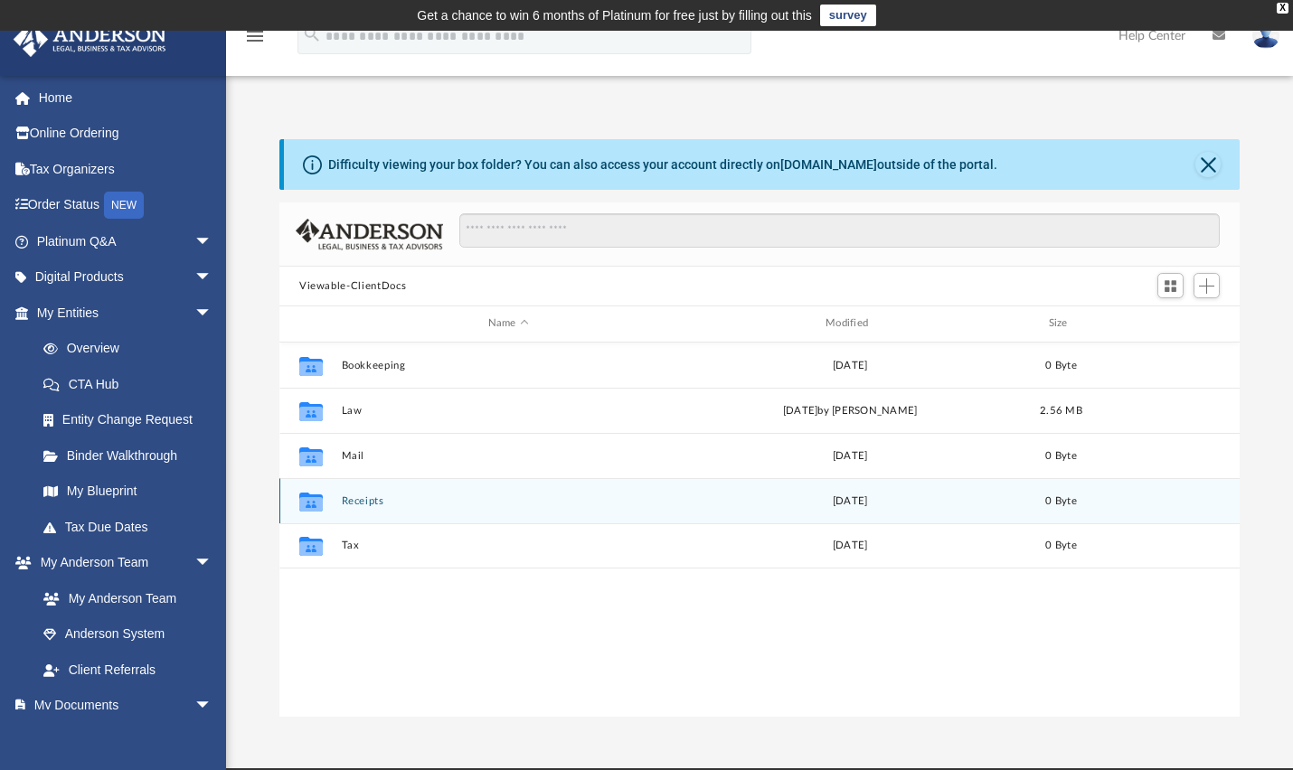
click at [363, 492] on div "Collaborated Folder Receipts Mon Aug 30 2021 0 Byte" at bounding box center [759, 500] width 960 height 45
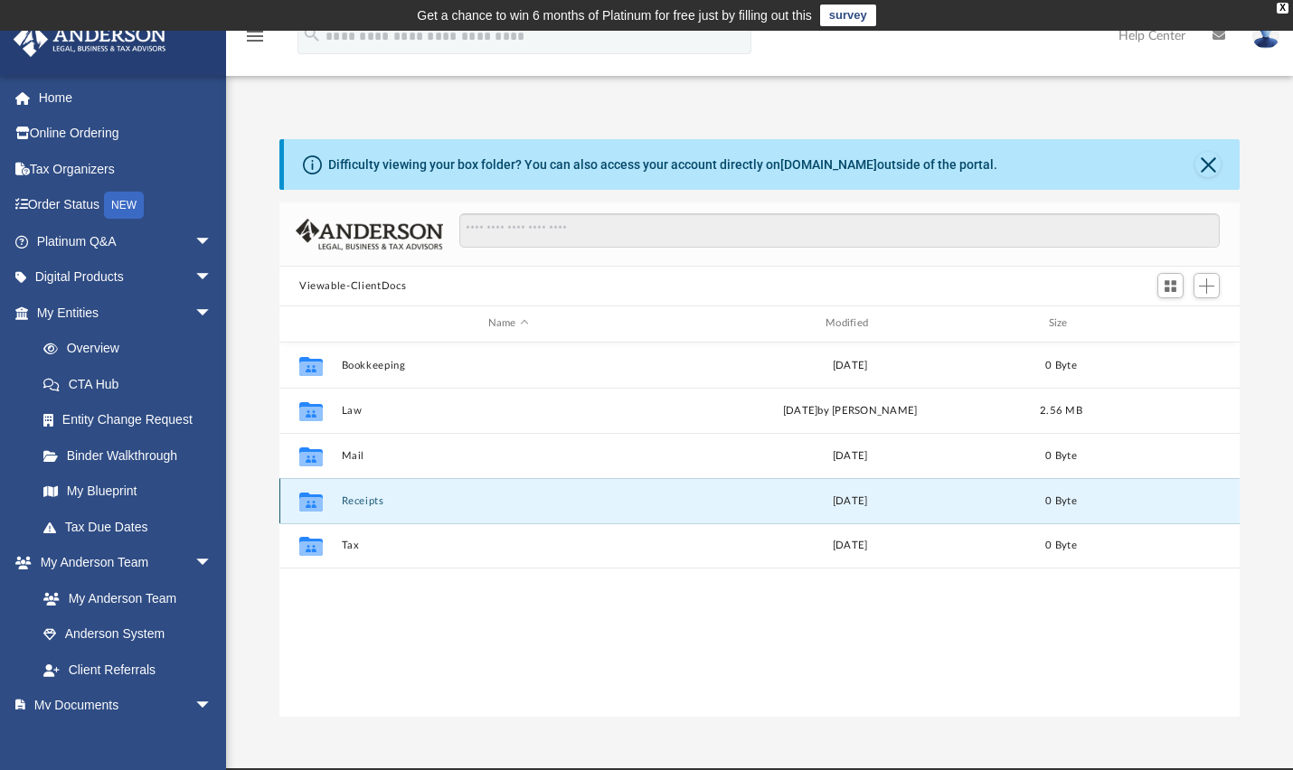
click at [330, 496] on div "Collaborated Folder" at bounding box center [310, 500] width 45 height 29
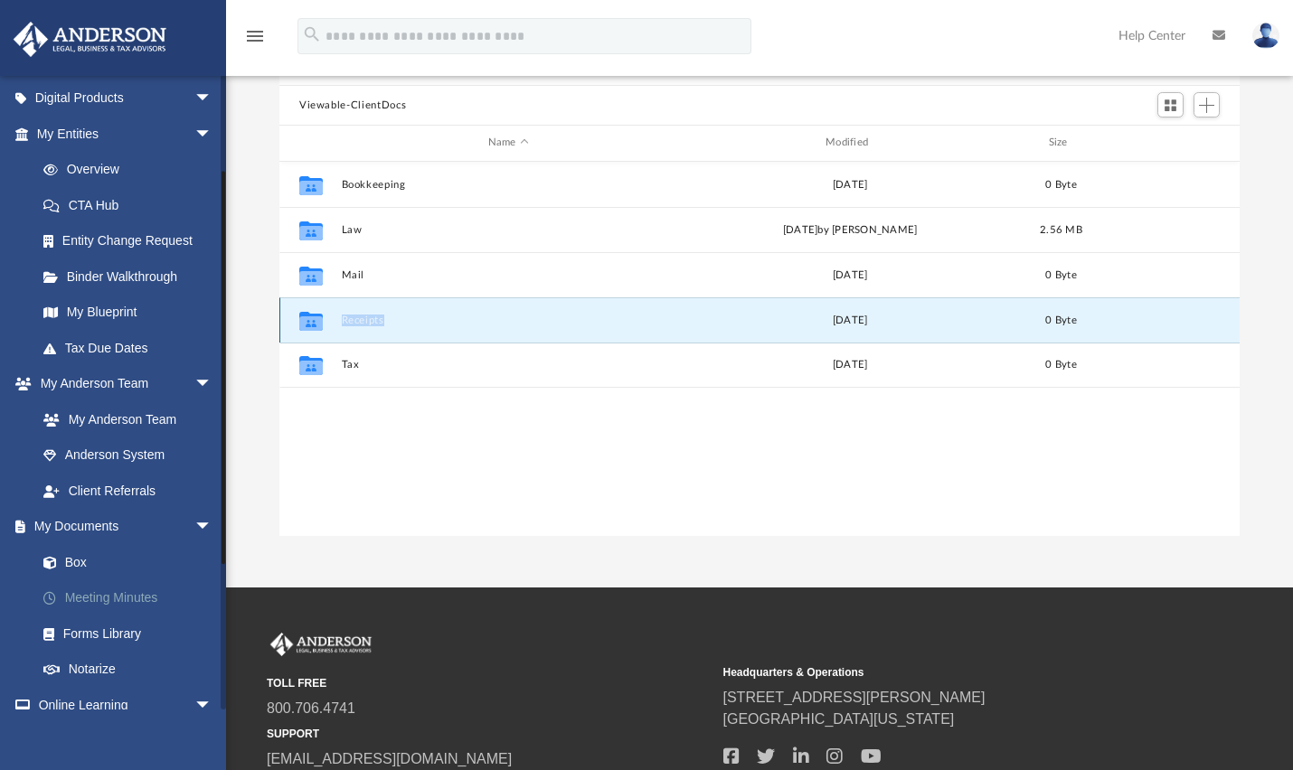
scroll to position [181, 0]
click at [306, 315] on icon "grid" at bounding box center [311, 320] width 24 height 19
click at [413, 315] on button "Receipts" at bounding box center [509, 321] width 334 height 12
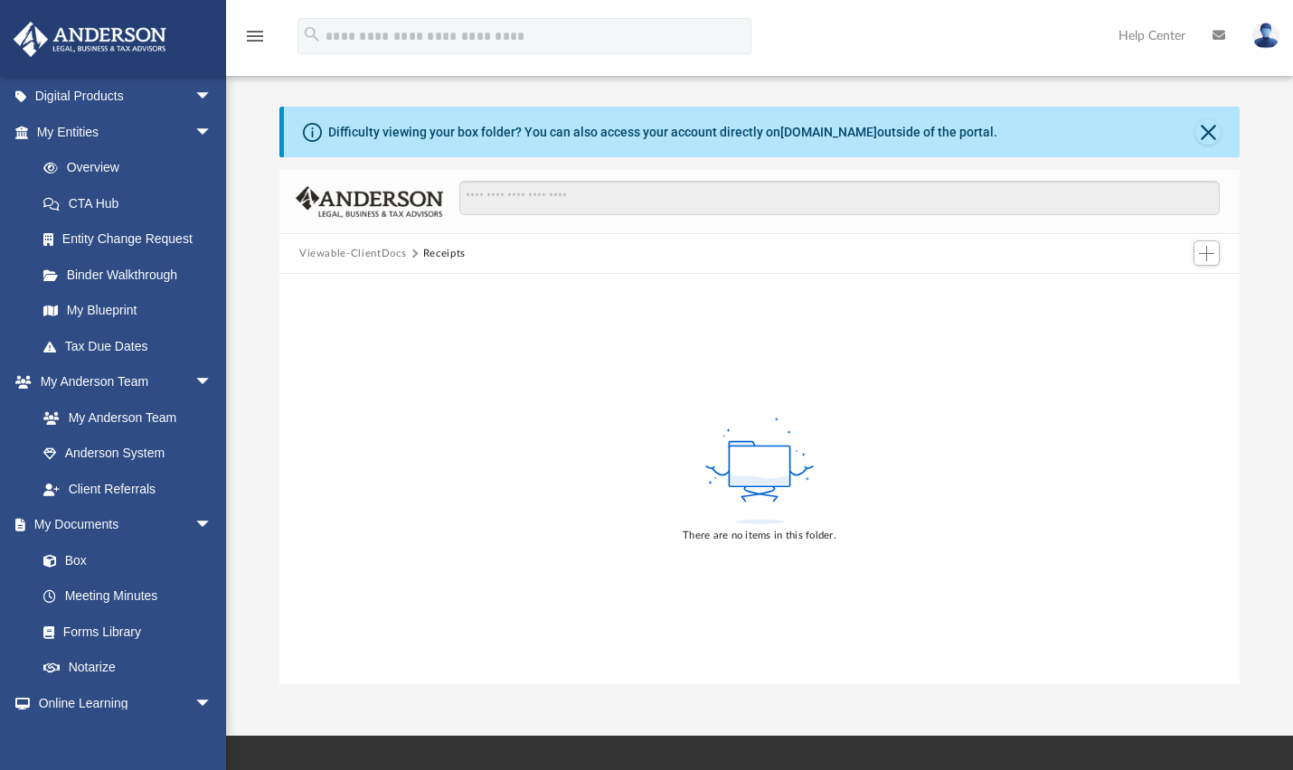
scroll to position [0, 0]
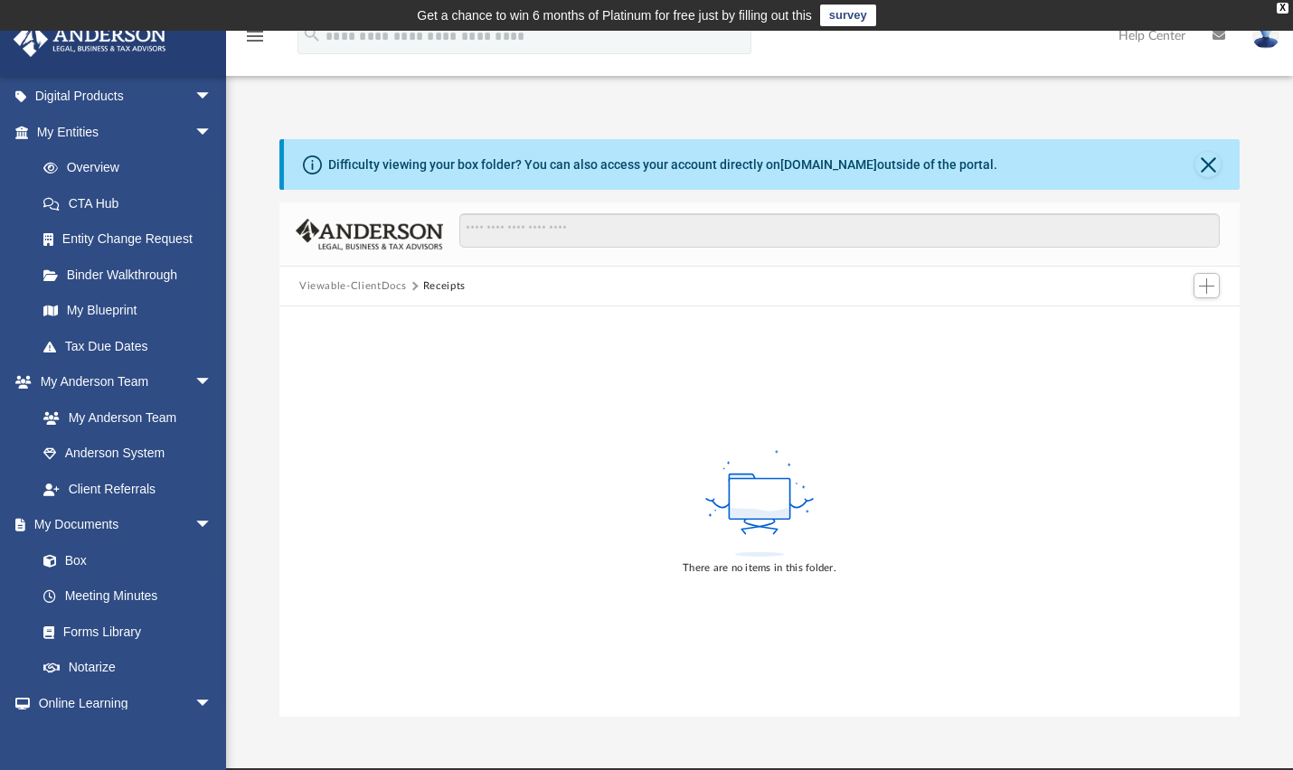
click at [681, 427] on div "There are no items in this folder." at bounding box center [759, 511] width 960 height 410
